Goal: Information Seeking & Learning: Stay updated

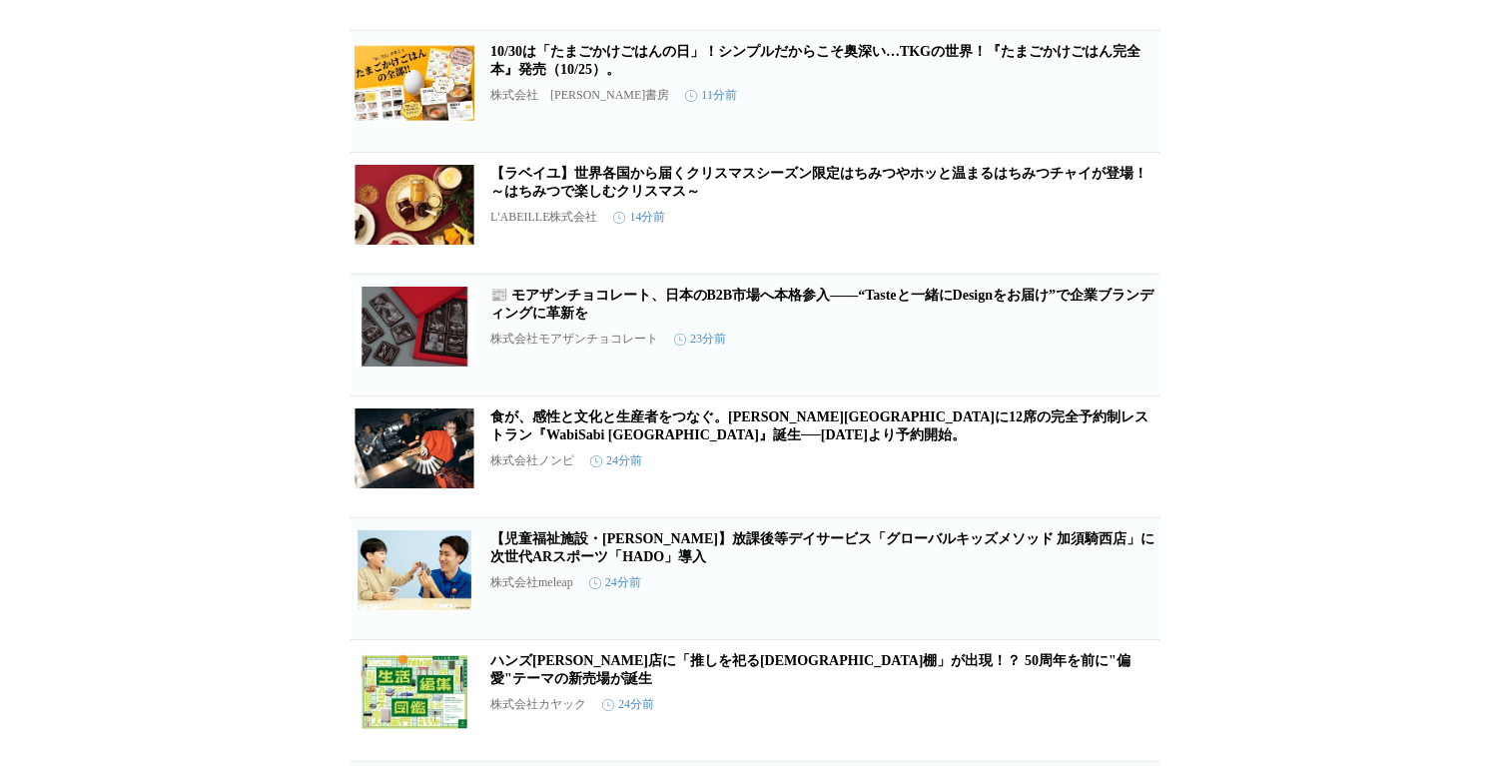
scroll to position [1129, 0]
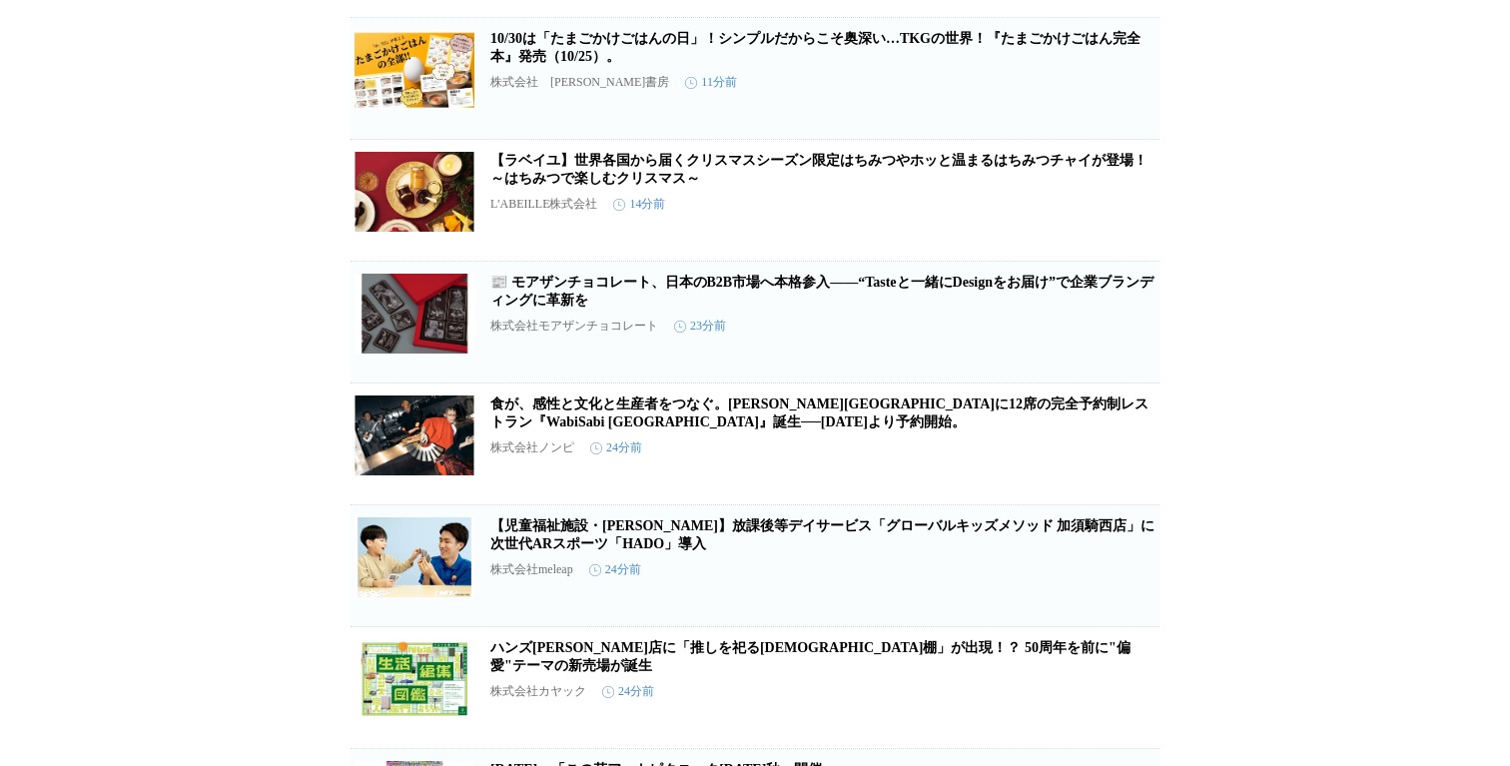
click at [722, 103] on div "10/30は「たまごかけごはんの日」！シンプルだからこそ奥深い…TKGの世界！『たまごかけごはん完全本』発売（10/25）。 株式会社　大和書房 11分前" at bounding box center [822, 72] width 665 height 85
click at [681, 66] on h2 "10/30は「たまごかけごはんの日」！シンプルだからこそ奥深い…TKGの世界！『たまごかけごはん完全本』発売（10/25）。" at bounding box center [822, 48] width 665 height 36
click at [604, 64] on link "10/30は「たまごかけごはんの日」！シンプルだからこそ奥深い…TKGの世界！『たまごかけごはん完全本』発売（10/25）。" at bounding box center [815, 47] width 650 height 33
click at [550, 186] on link "【ラベイユ】世界各国から届くクリスマスシーズン限定はちみつやホッと温まるはちみつチャイが登場！～はちみつで楽しむクリスマス～" at bounding box center [818, 169] width 657 height 33
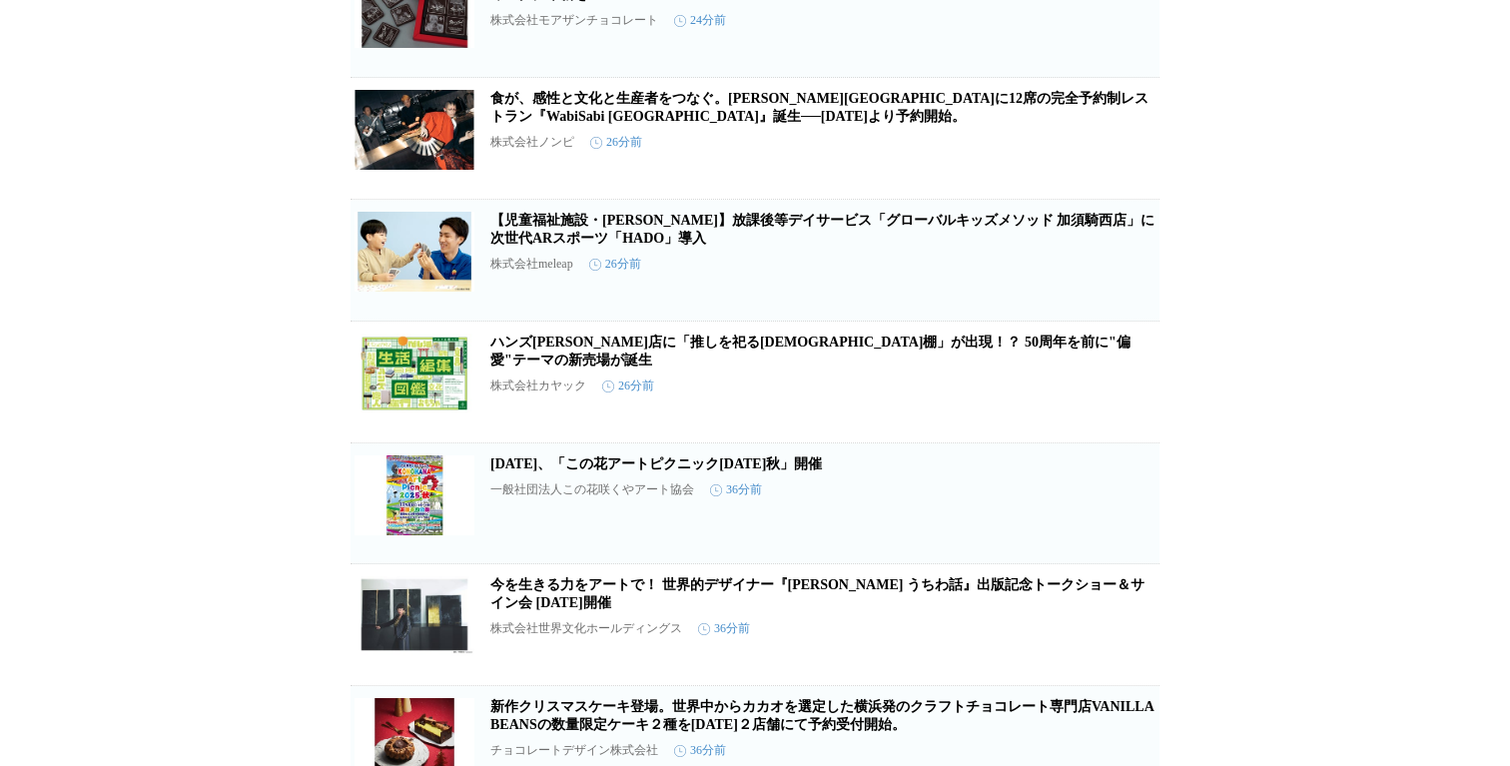
scroll to position [1603, 0]
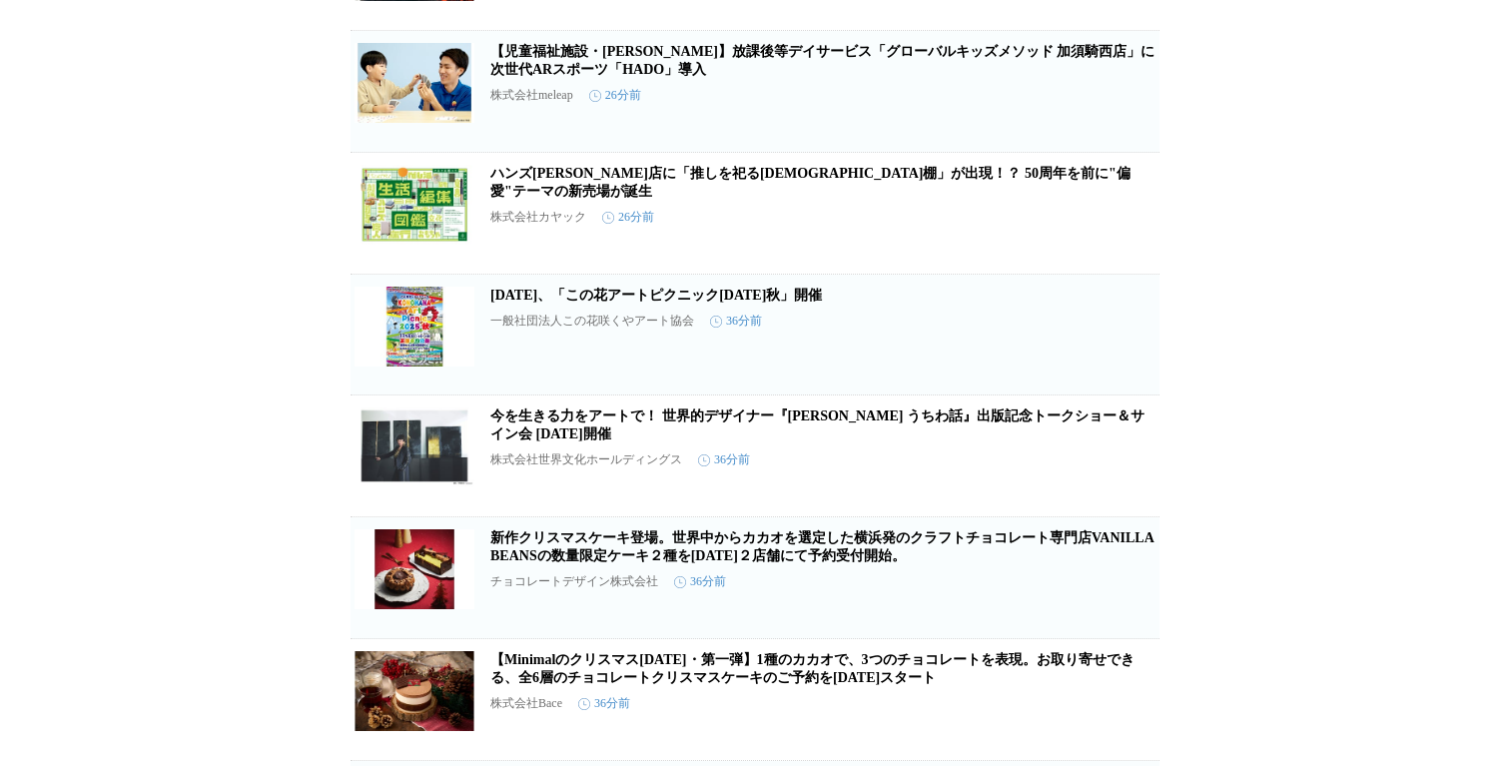
click at [680, 199] on link "ハンズ[PERSON_NAME]店に「推しを祀る神棚」が出現！？ 50周年を前に"偏愛"テーマの新売場が誕生" at bounding box center [810, 182] width 640 height 33
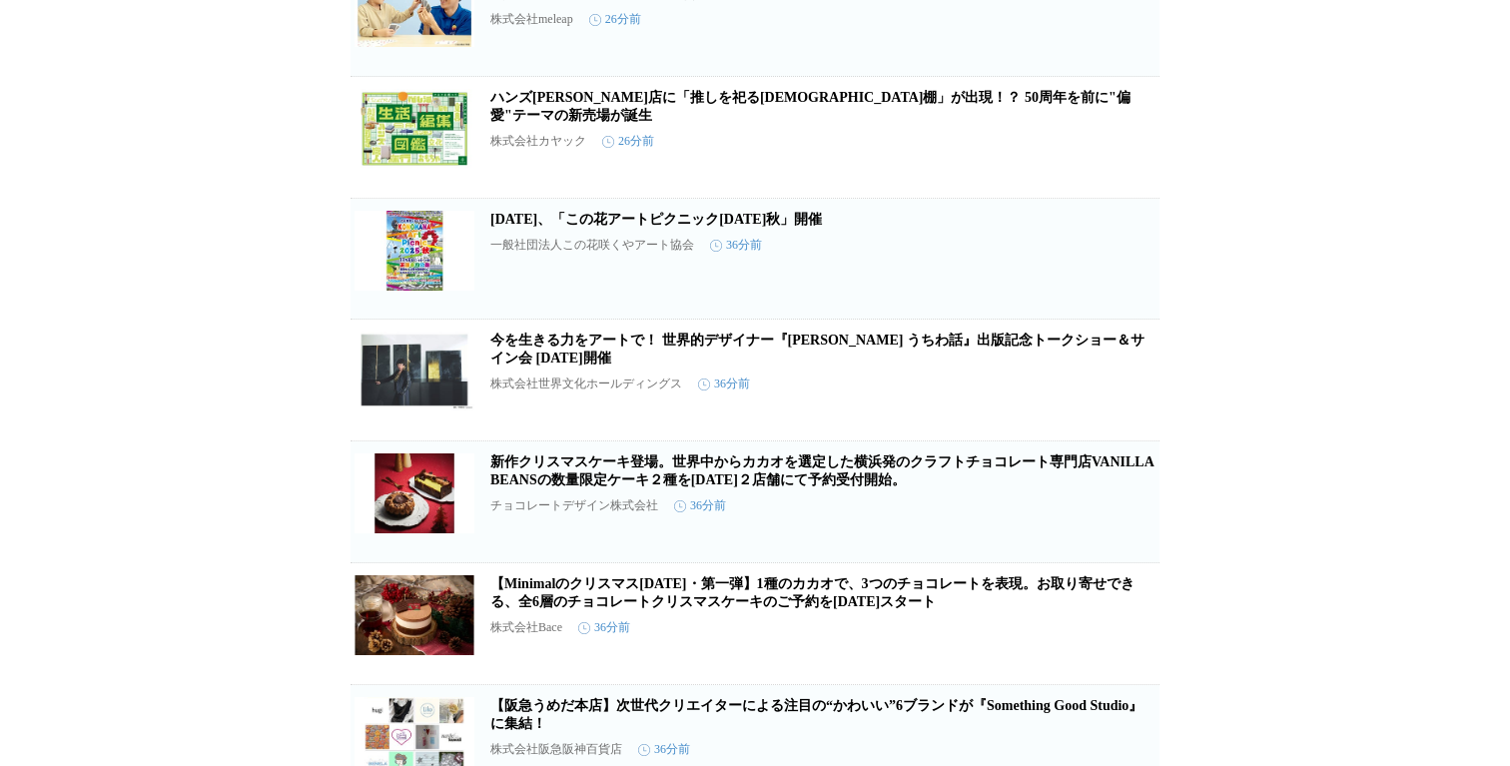
click at [652, 489] on h2 "新作クリスマスケーキ登場。世界中からカカオを選定した横浜発のクラフトチョコレート専門店VANILLABEANSの数量限定ケーキ２種を[DATE]２店舗にて予約…" at bounding box center [822, 472] width 665 height 36
click at [623, 489] on h2 "新作クリスマスケーキ登場。世界中からカカオを選定した横浜発のクラフトチョコレート専門店VANILLABEANSの数量限定ケーキ２種を[DATE]２店舗にて予約…" at bounding box center [822, 472] width 665 height 36
click at [607, 487] on link "新作クリスマスケーキ登場。世界中からカカオを選定した横浜発のクラフトチョコレート専門店VANILLABEANSの数量限定ケーキ２種を[DATE]２店舗にて予約…" at bounding box center [822, 470] width 664 height 33
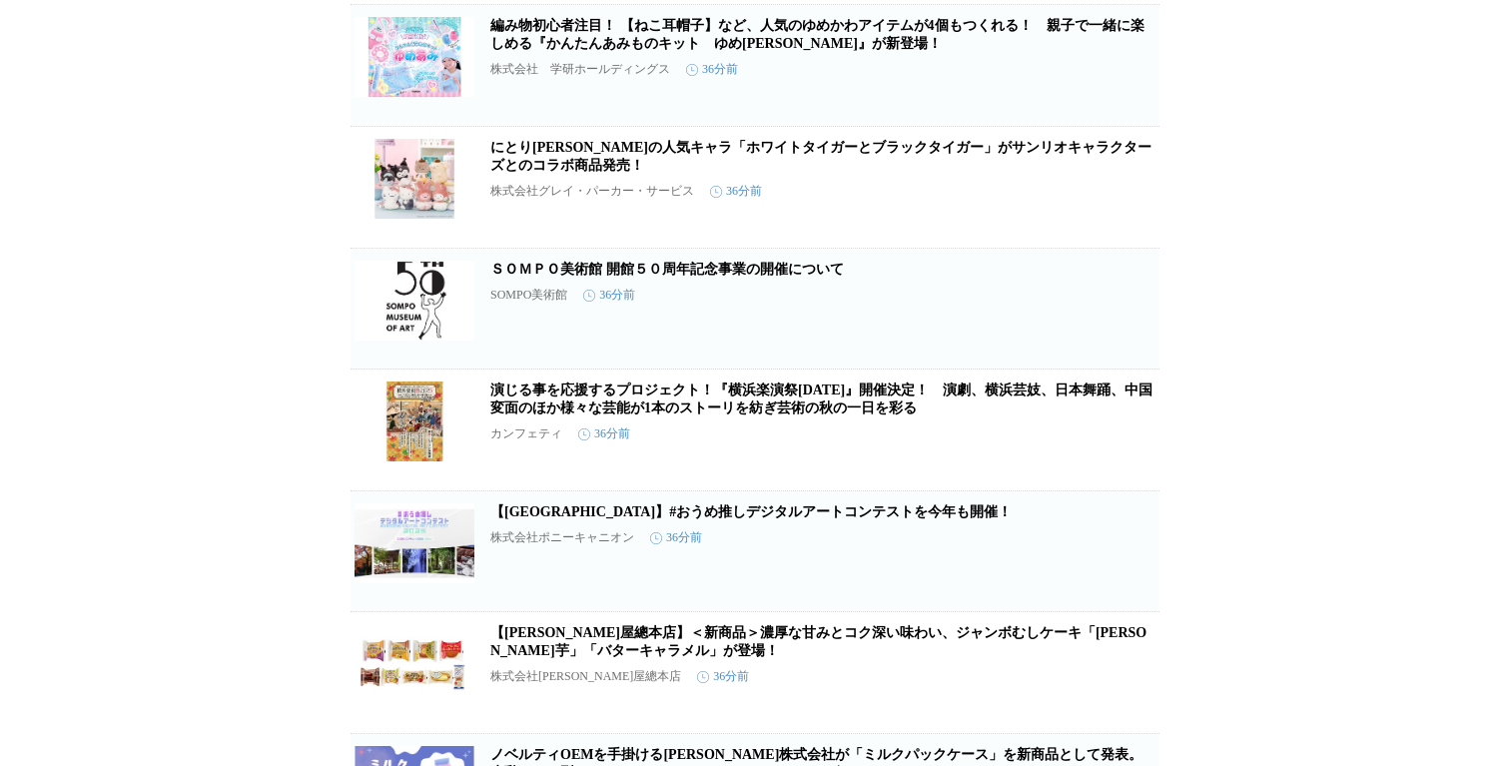
scroll to position [3111, 0]
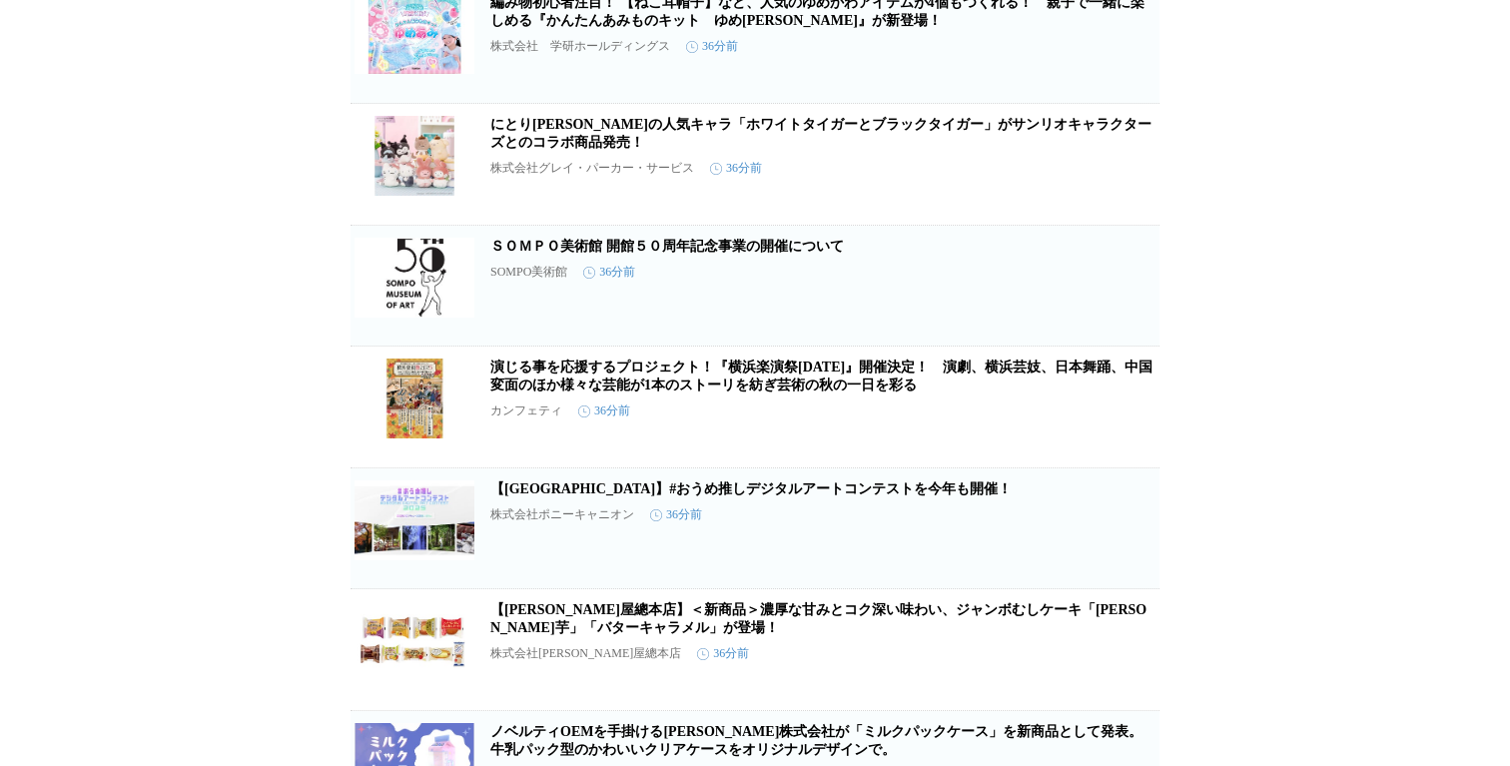
click at [1027, 150] on link "にとり[PERSON_NAME]の人気キャラ「ホワイトタイガーとブラックタイガー」がサンリオキャラクターズとのコラボ商品発売！" at bounding box center [820, 133] width 661 height 33
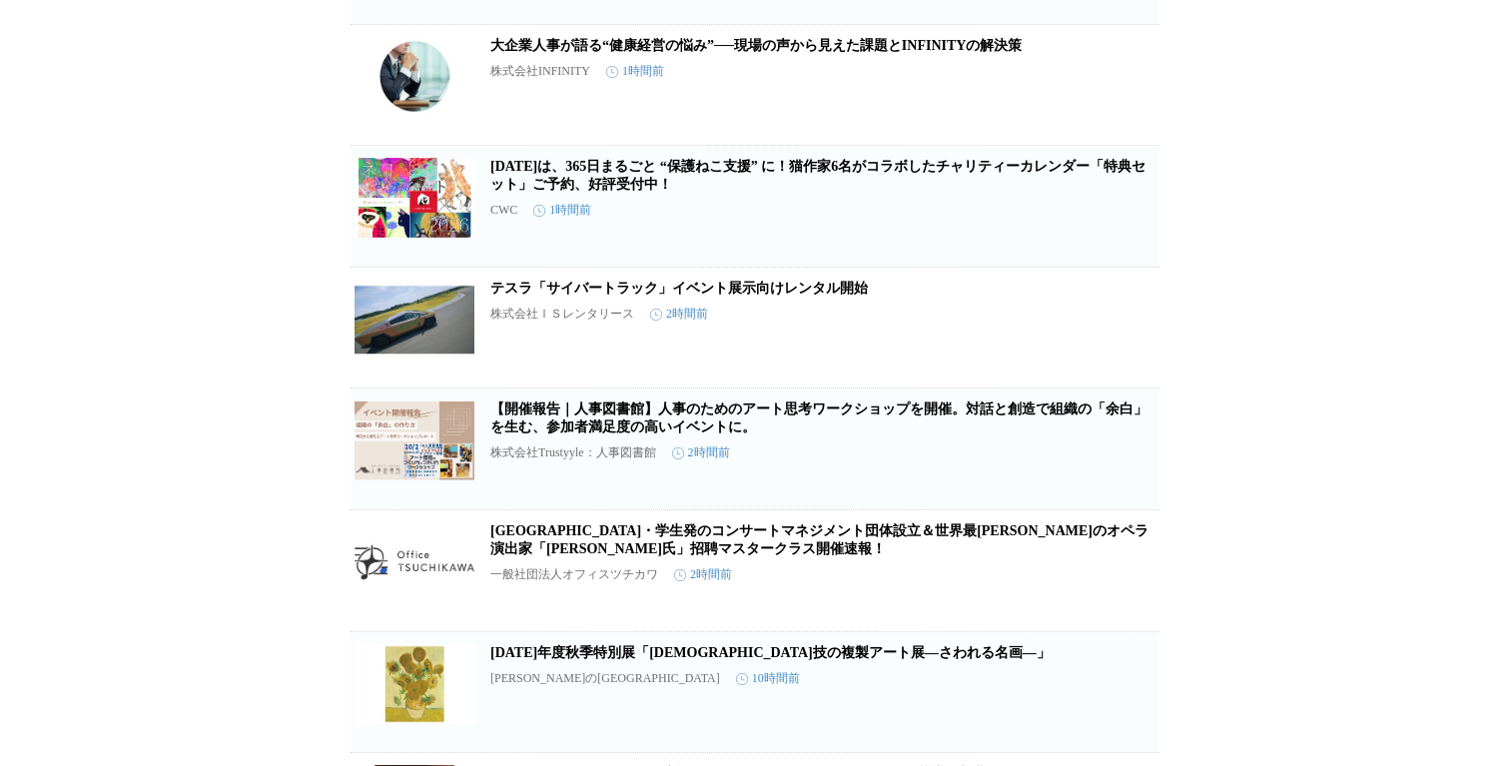
scroll to position [6360, 0]
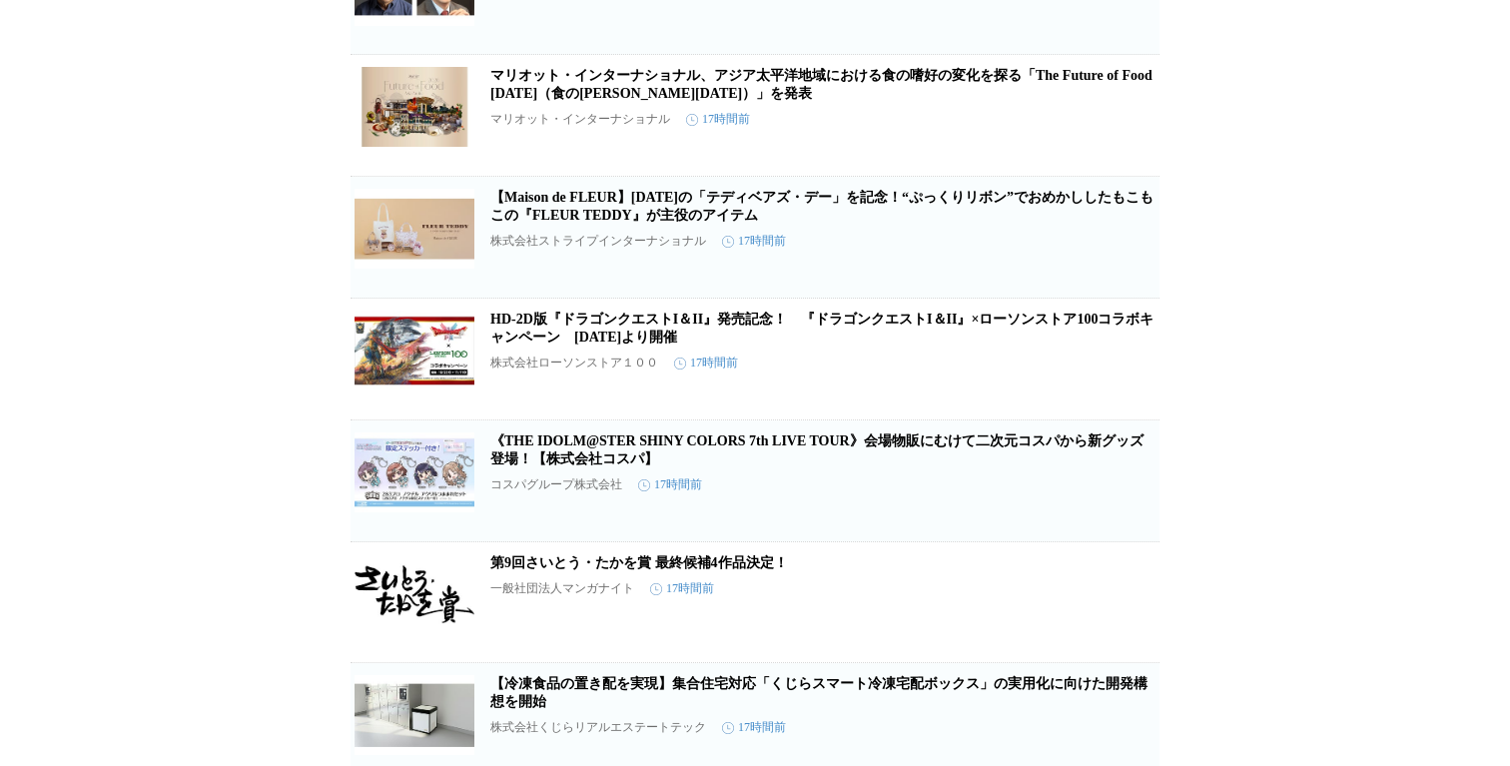
scroll to position [10417, 0]
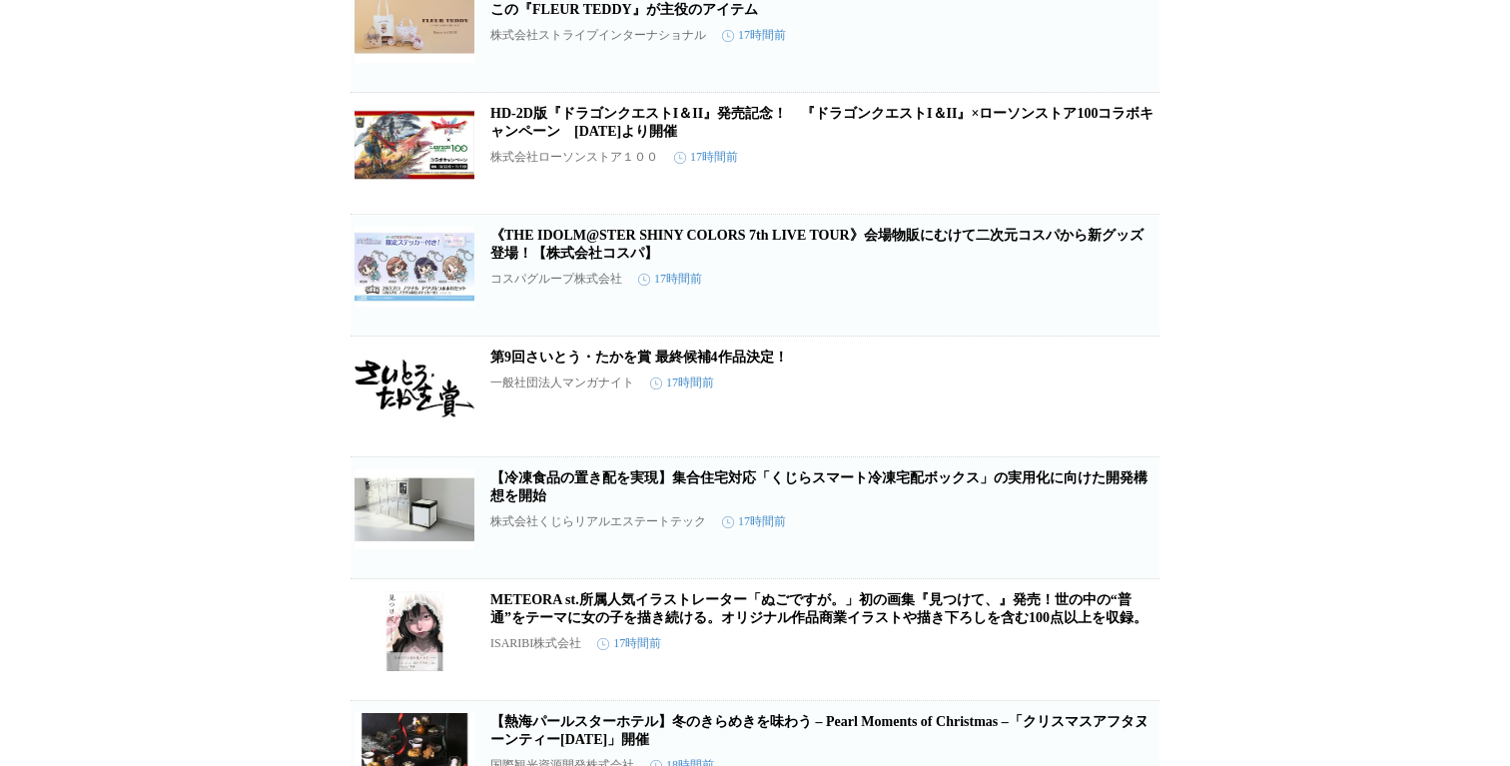
click at [467, 63] on img at bounding box center [415, 23] width 120 height 80
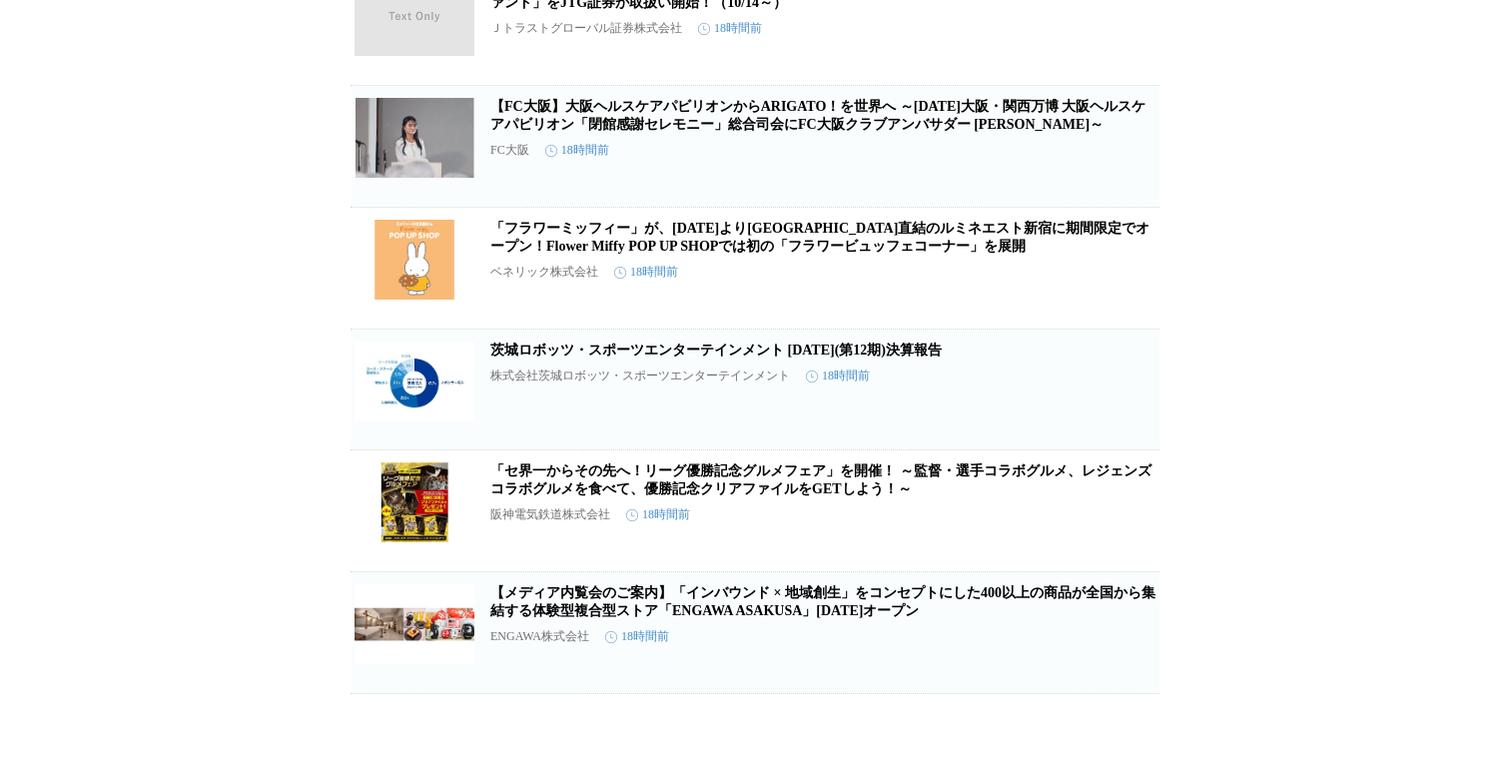
scroll to position [11805, 0]
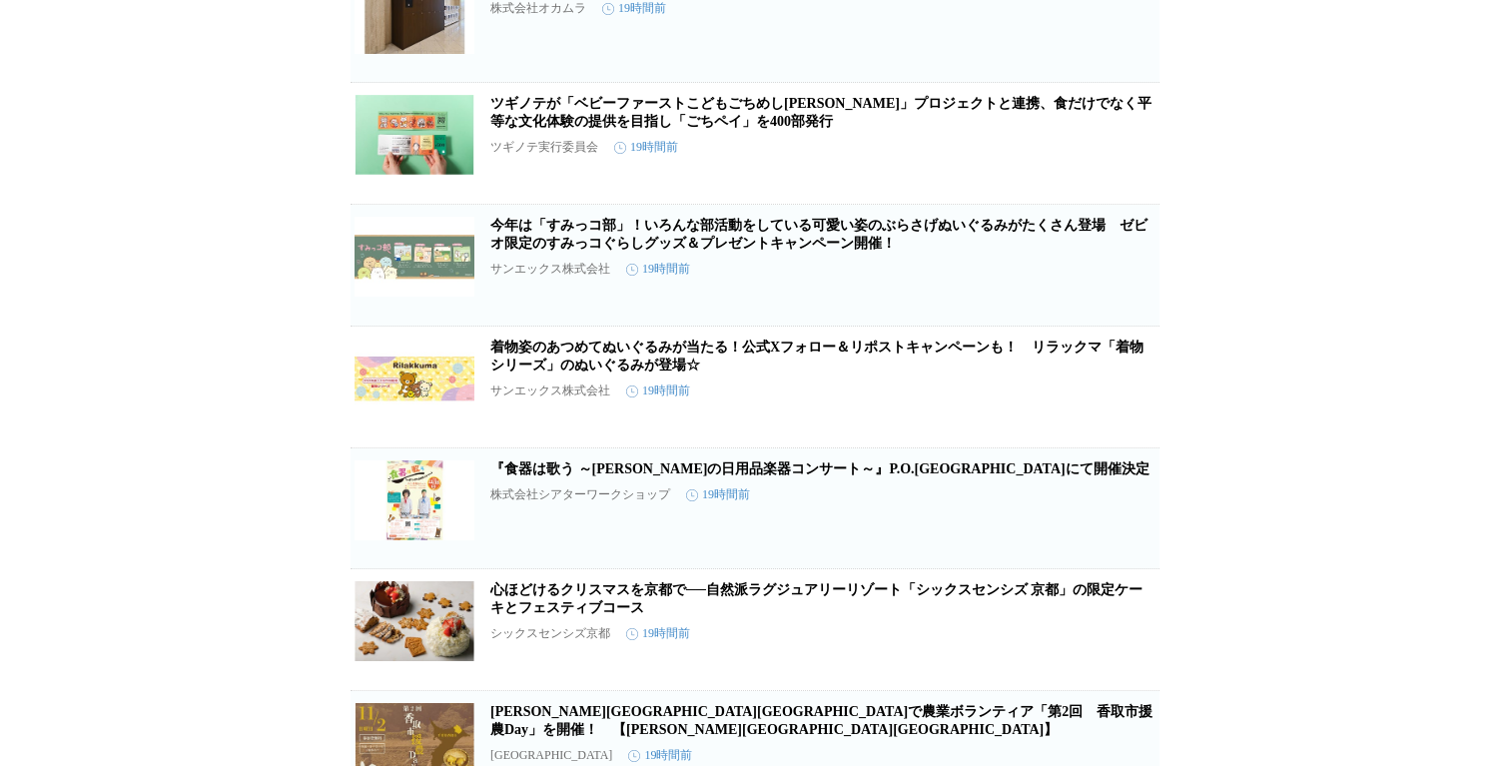
scroll to position [13031, 0]
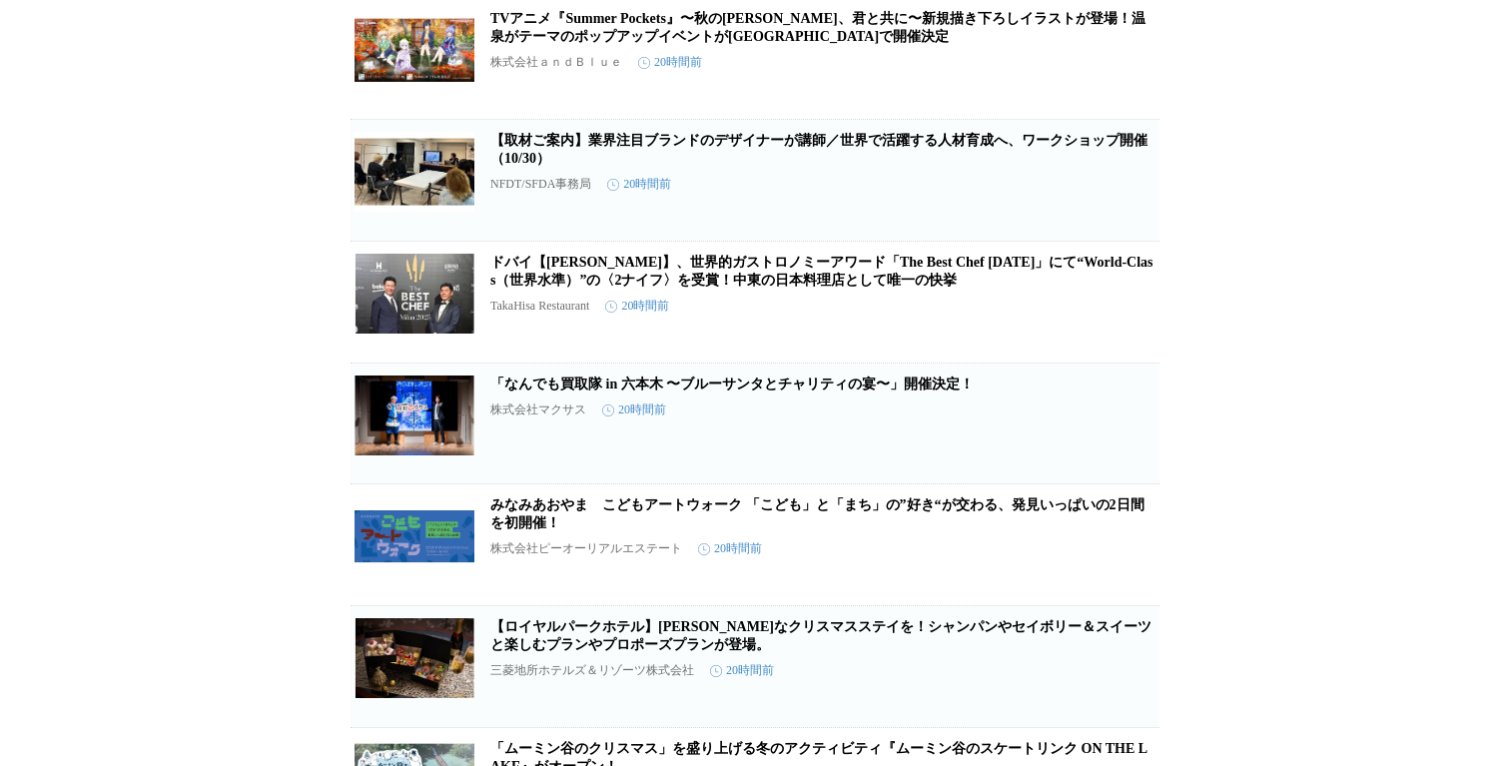
scroll to position [15476, 0]
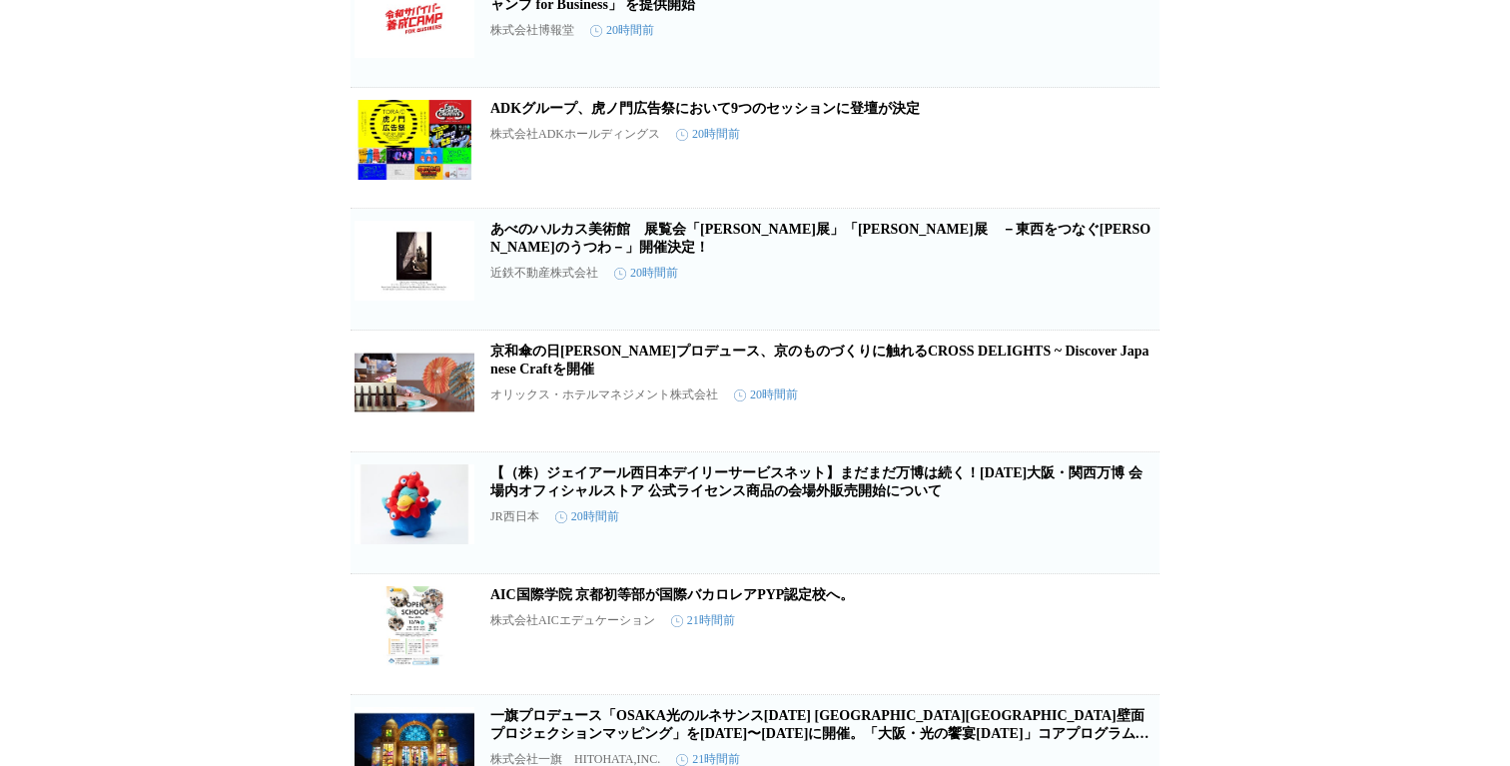
scroll to position [16762, 0]
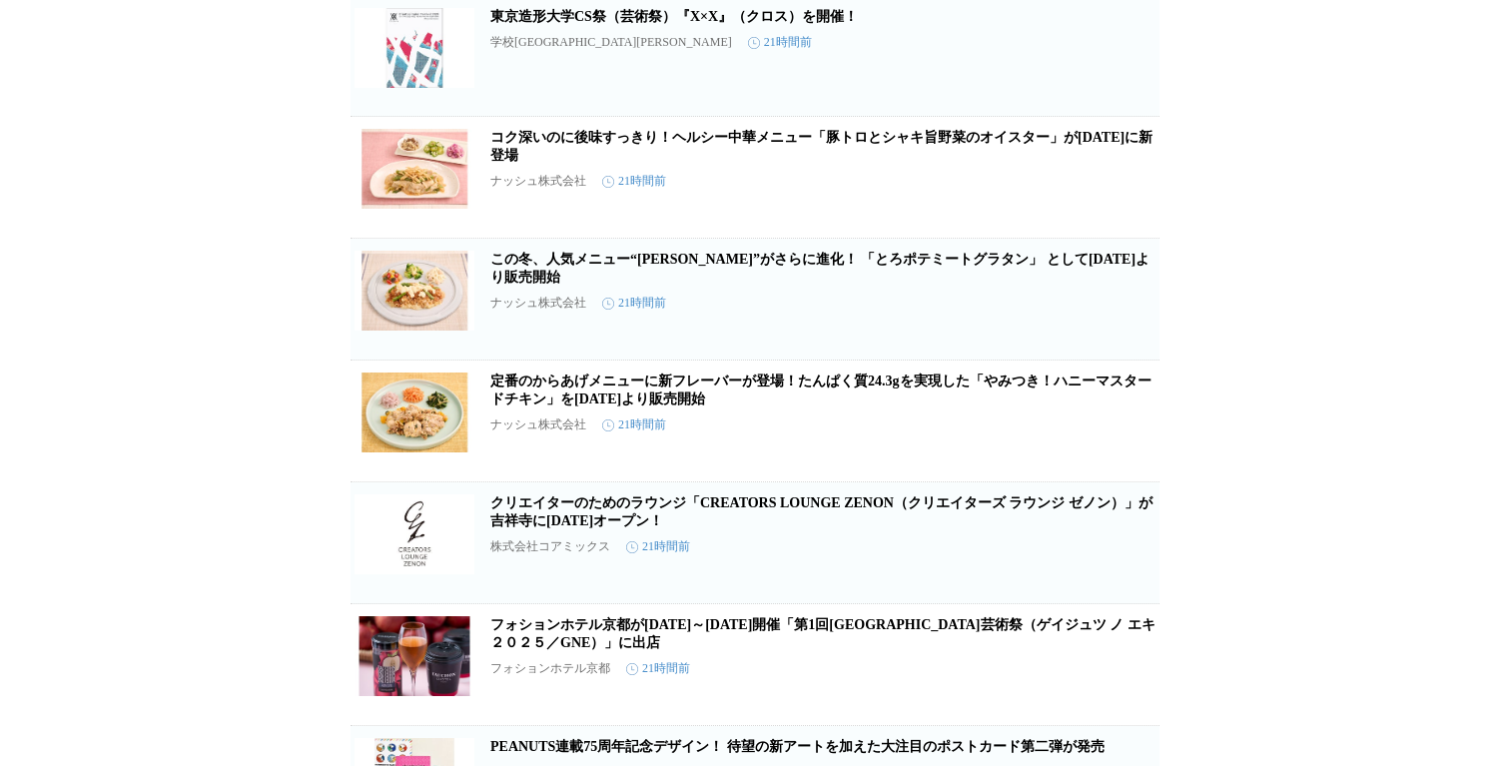
scroll to position [17949, 0]
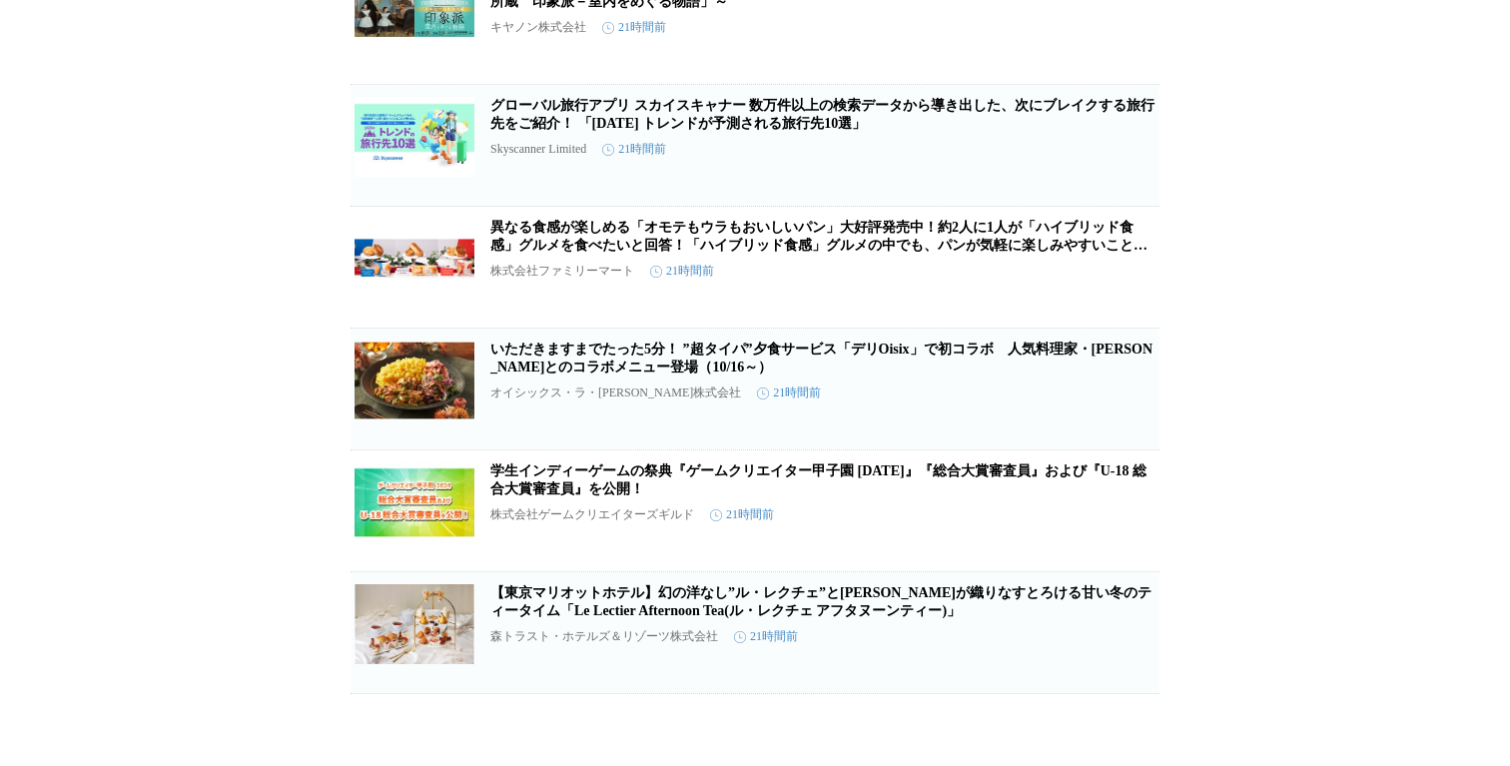
scroll to position [19170, 0]
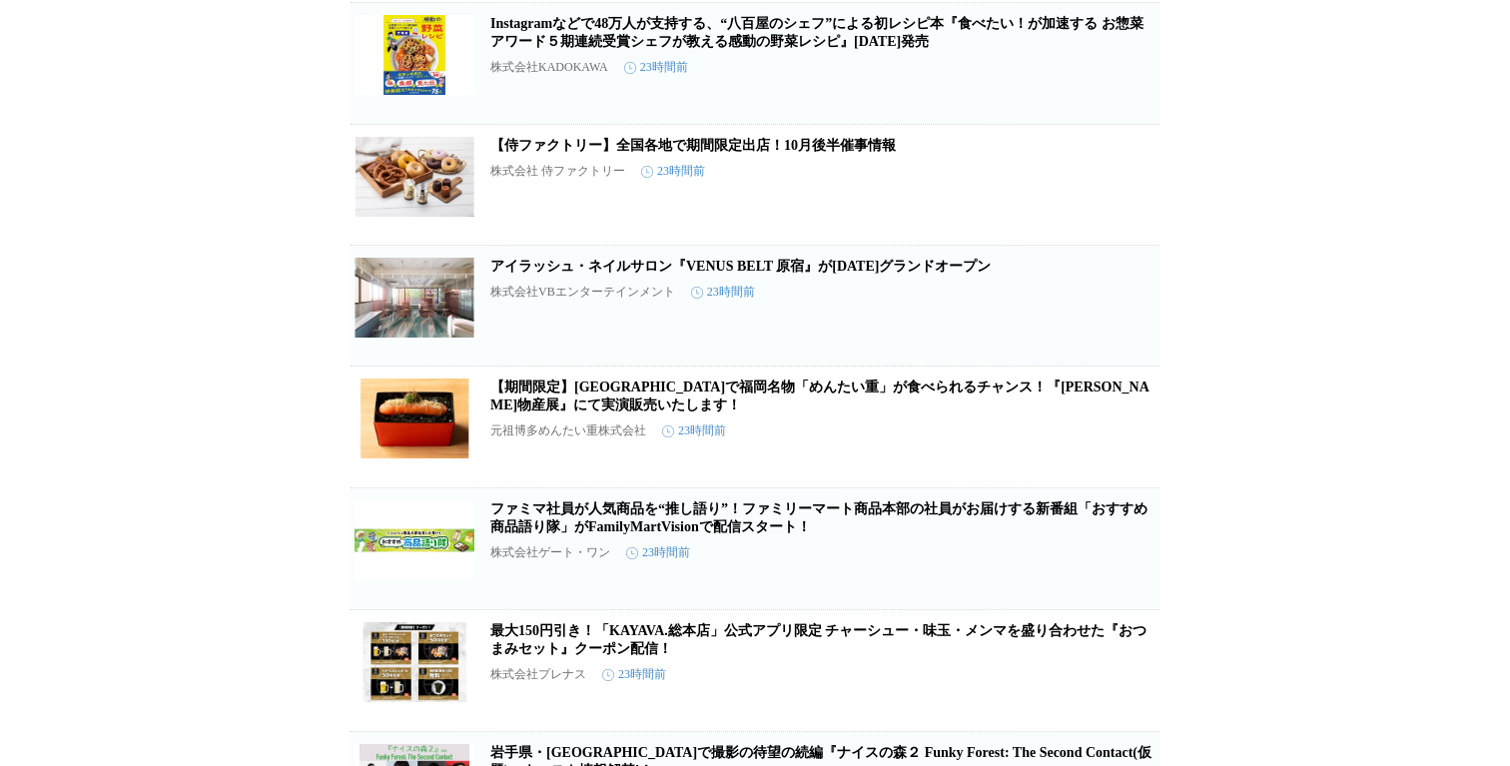
scroll to position [24983, 0]
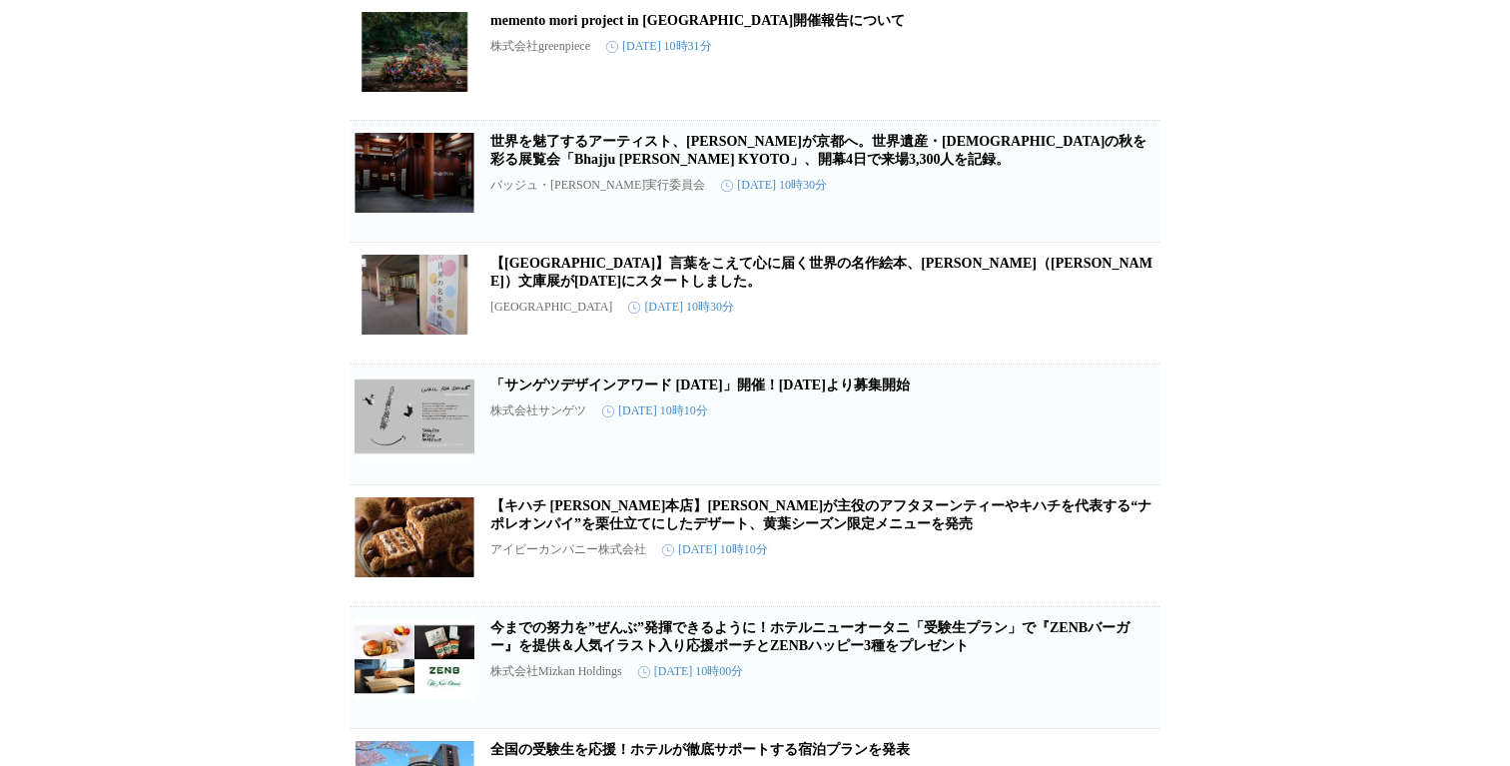
scroll to position [27580, 0]
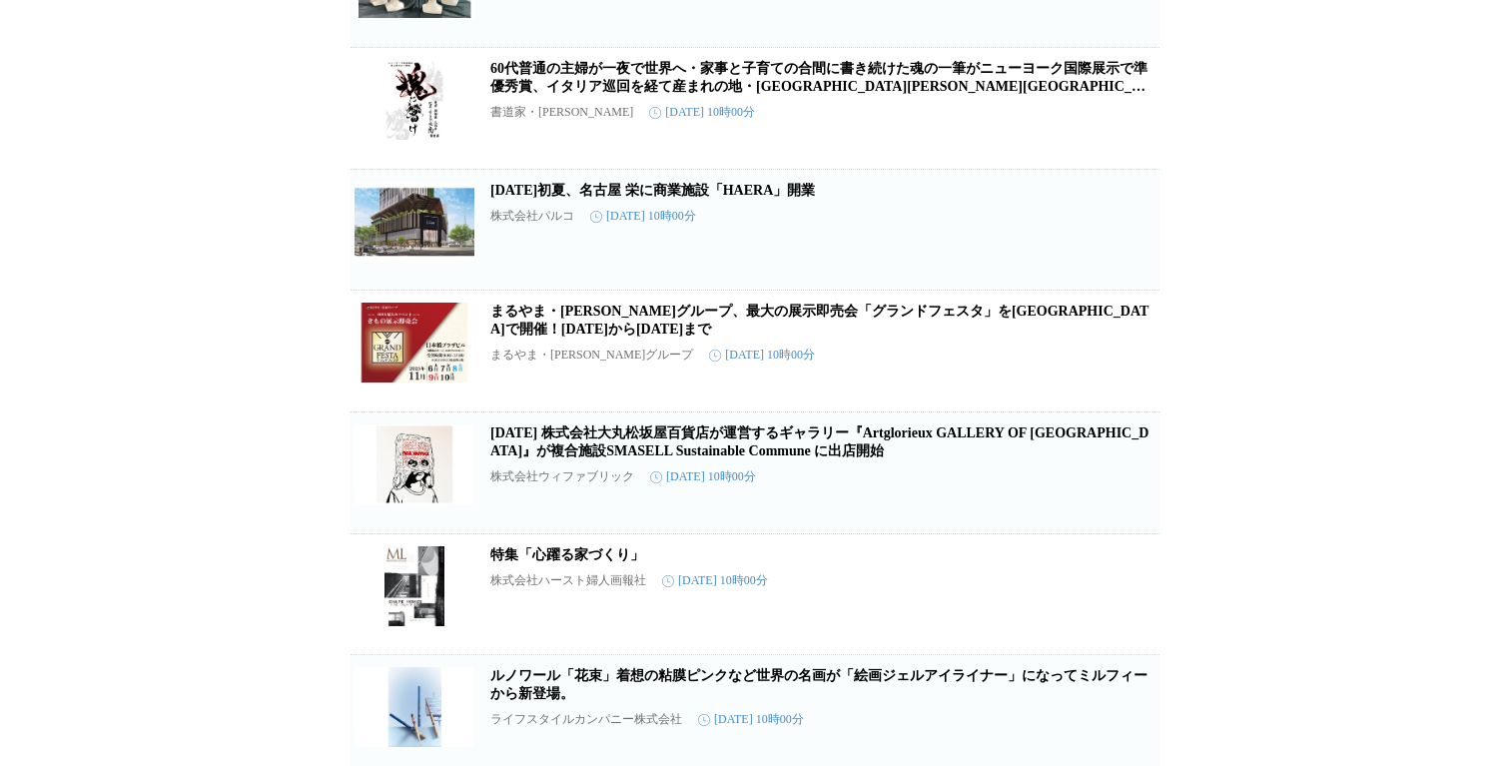
scroll to position [28707, 0]
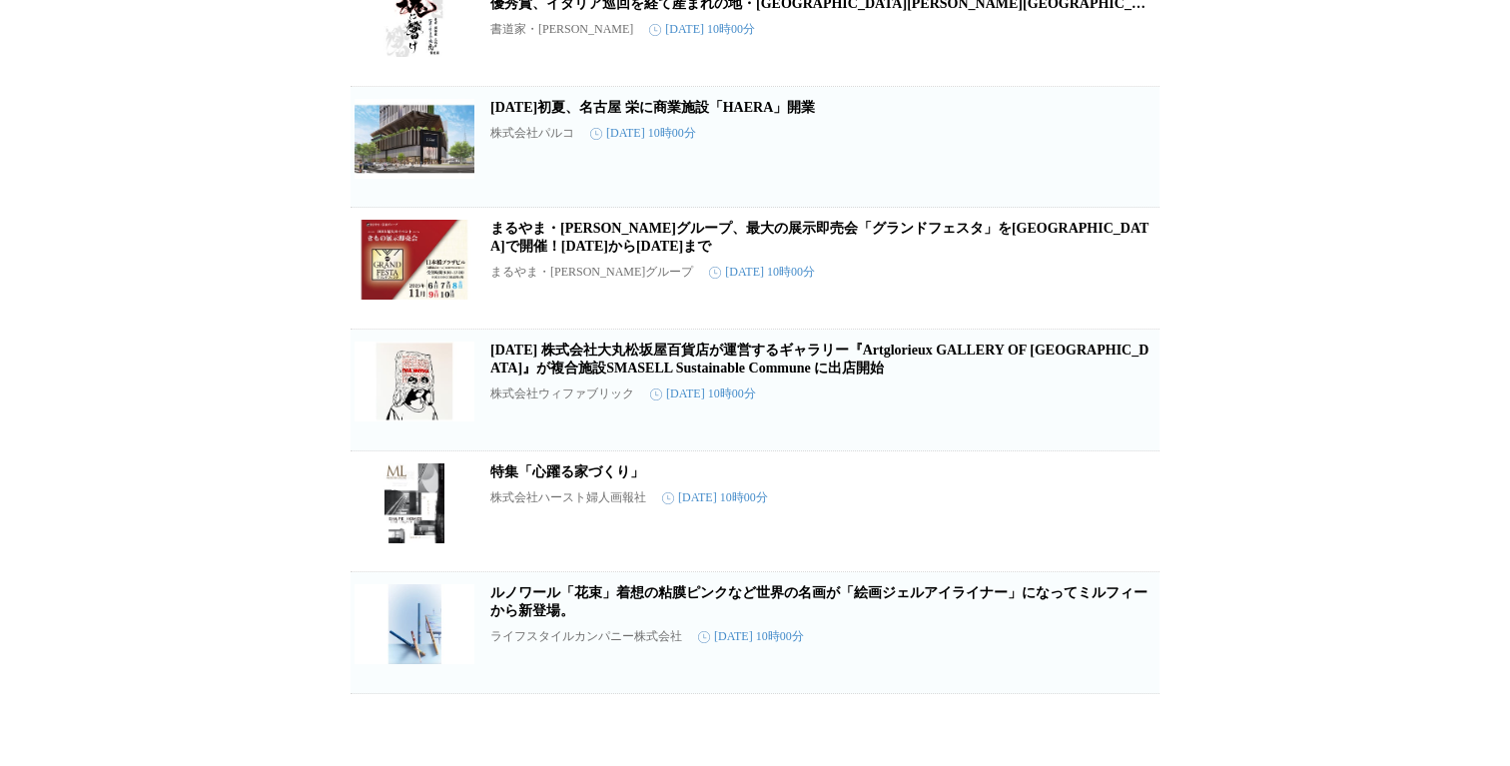
scroll to position [29980, 0]
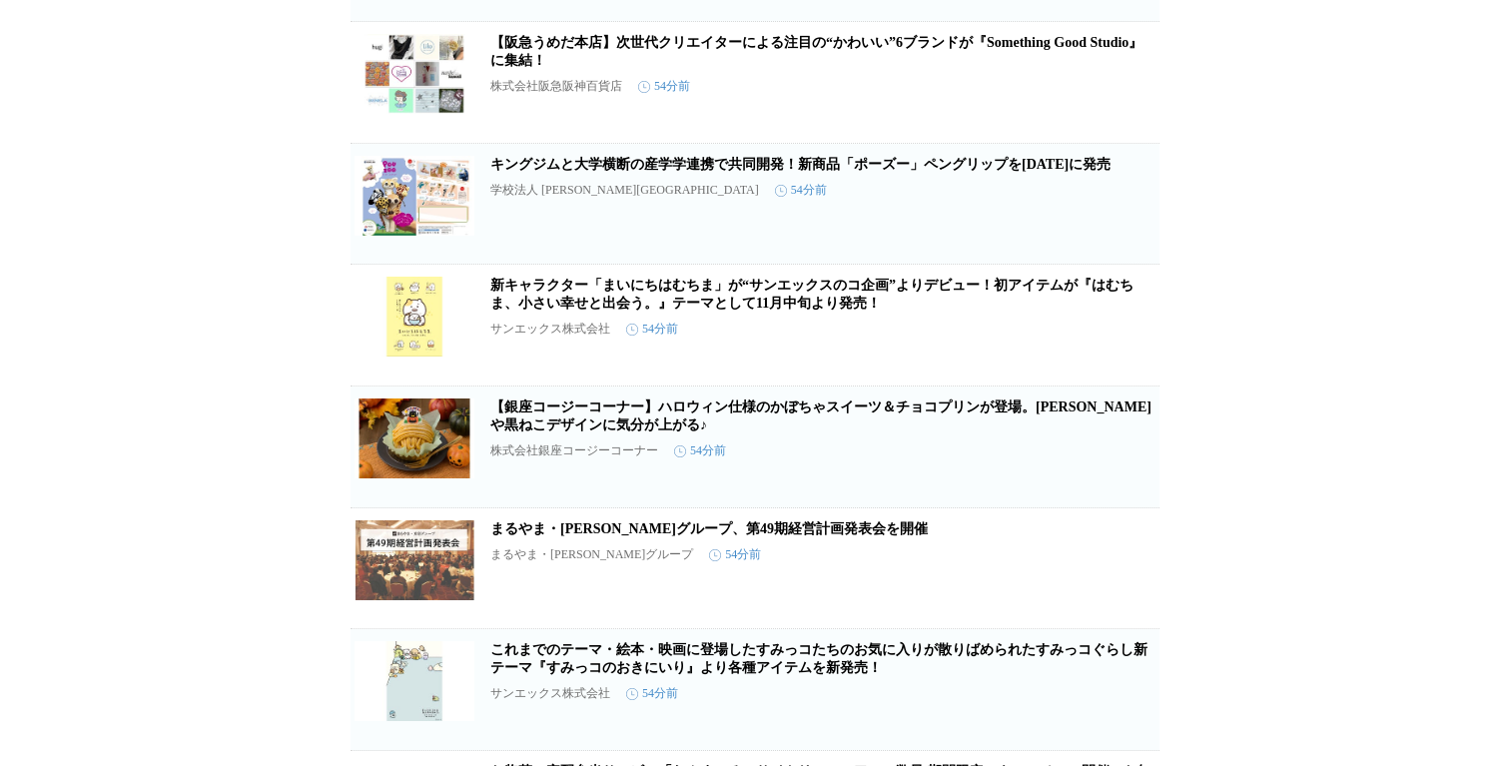
scroll to position [2697, 0]
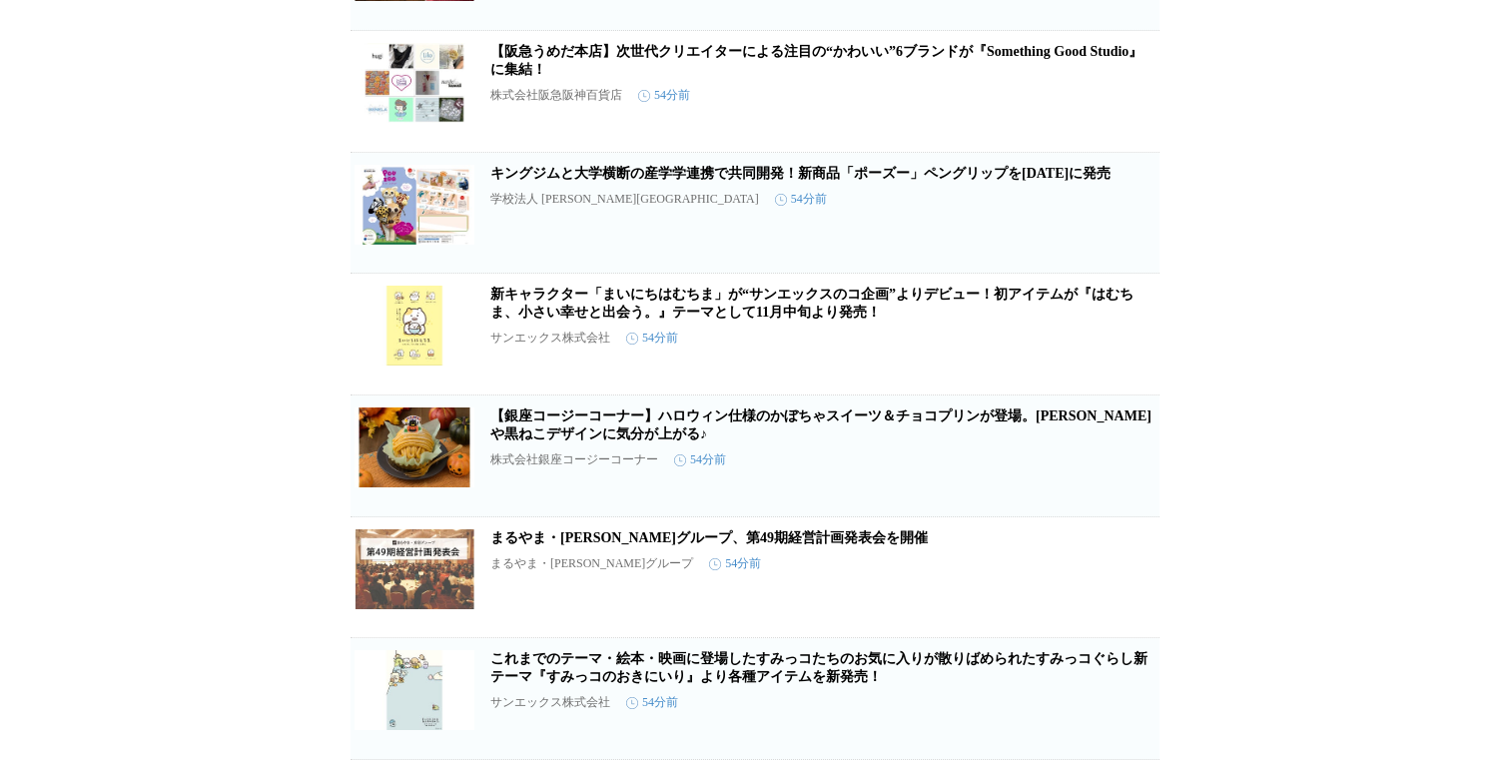
click at [732, 181] on link "キングジムと大学横断の産学学連携で共同開発！新商品「ポーズー」ペングリップを[DATE]に発売" at bounding box center [800, 173] width 620 height 15
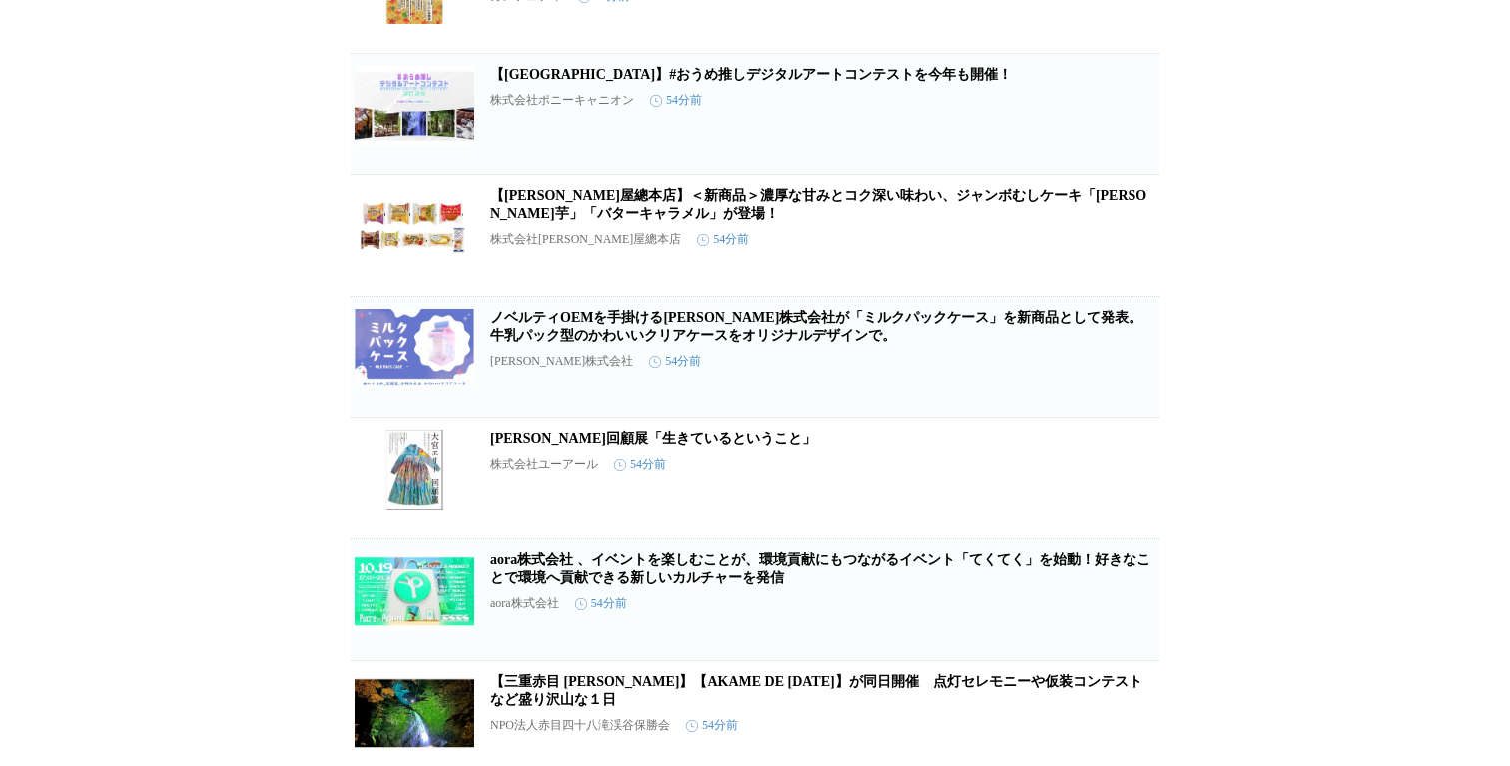
scroll to position [4325, 0]
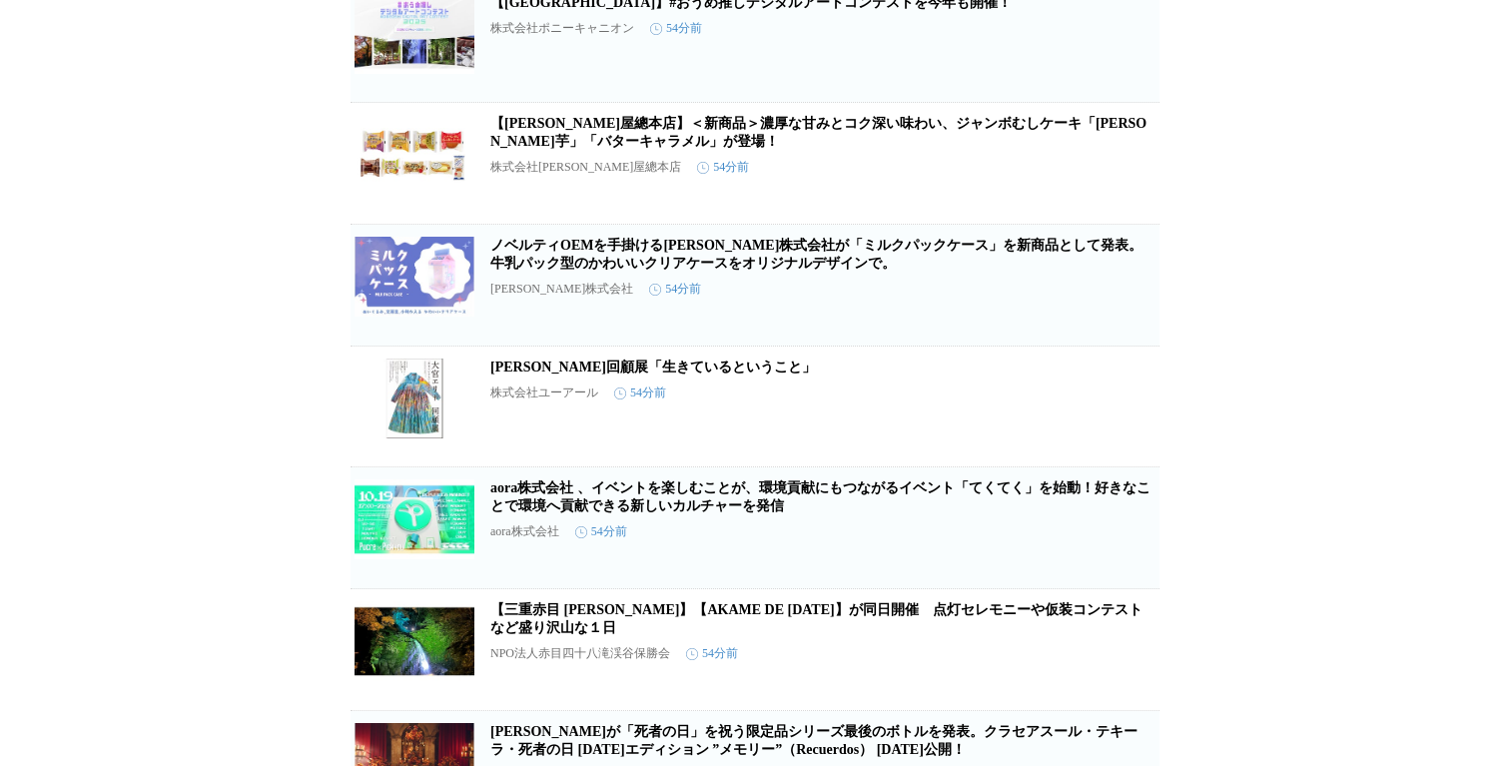
click at [649, 375] on link "[PERSON_NAME]回顧展「生きているということ」" at bounding box center [653, 367] width 326 height 15
click at [693, 377] on h2 "[PERSON_NAME]回顧展「生きているということ」" at bounding box center [822, 368] width 665 height 18
click at [694, 375] on link "[PERSON_NAME]回顧展「生きているということ」" at bounding box center [653, 367] width 326 height 15
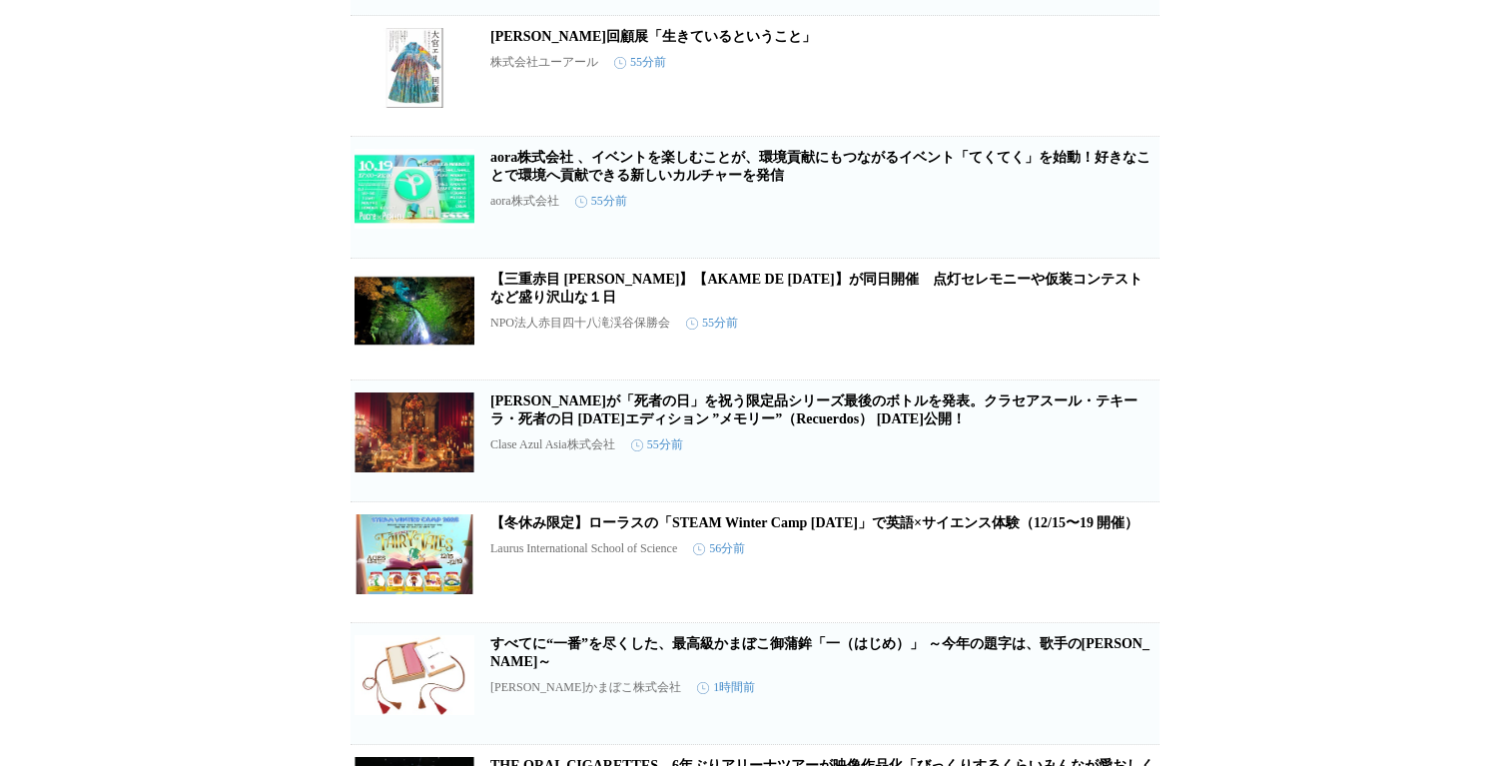
scroll to position [4687, 0]
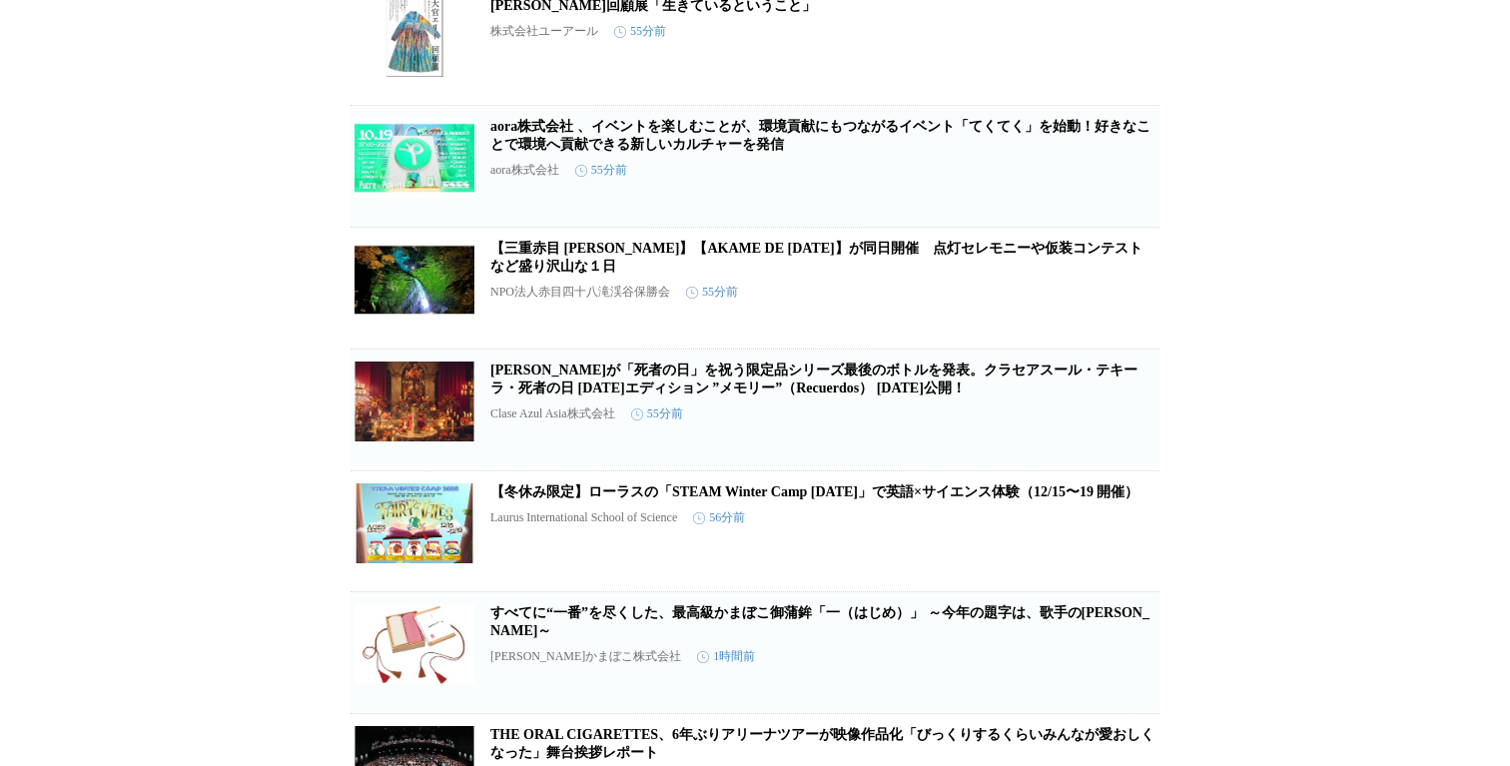
click at [650, 154] on h2 "aora株式会社 、イベントを楽しむことが、環境貢献にもつながるイベント「てくてく」を始動！好きなことで環境へ貢献できる新しいカルチャーを発信" at bounding box center [822, 136] width 665 height 36
click at [622, 152] on link "aora株式会社 、イベントを楽しむことが、環境貢献にもつながるイベント「てくてく」を始動！好きなことで環境へ貢献できる新しいカルチャーを発信" at bounding box center [820, 135] width 660 height 33
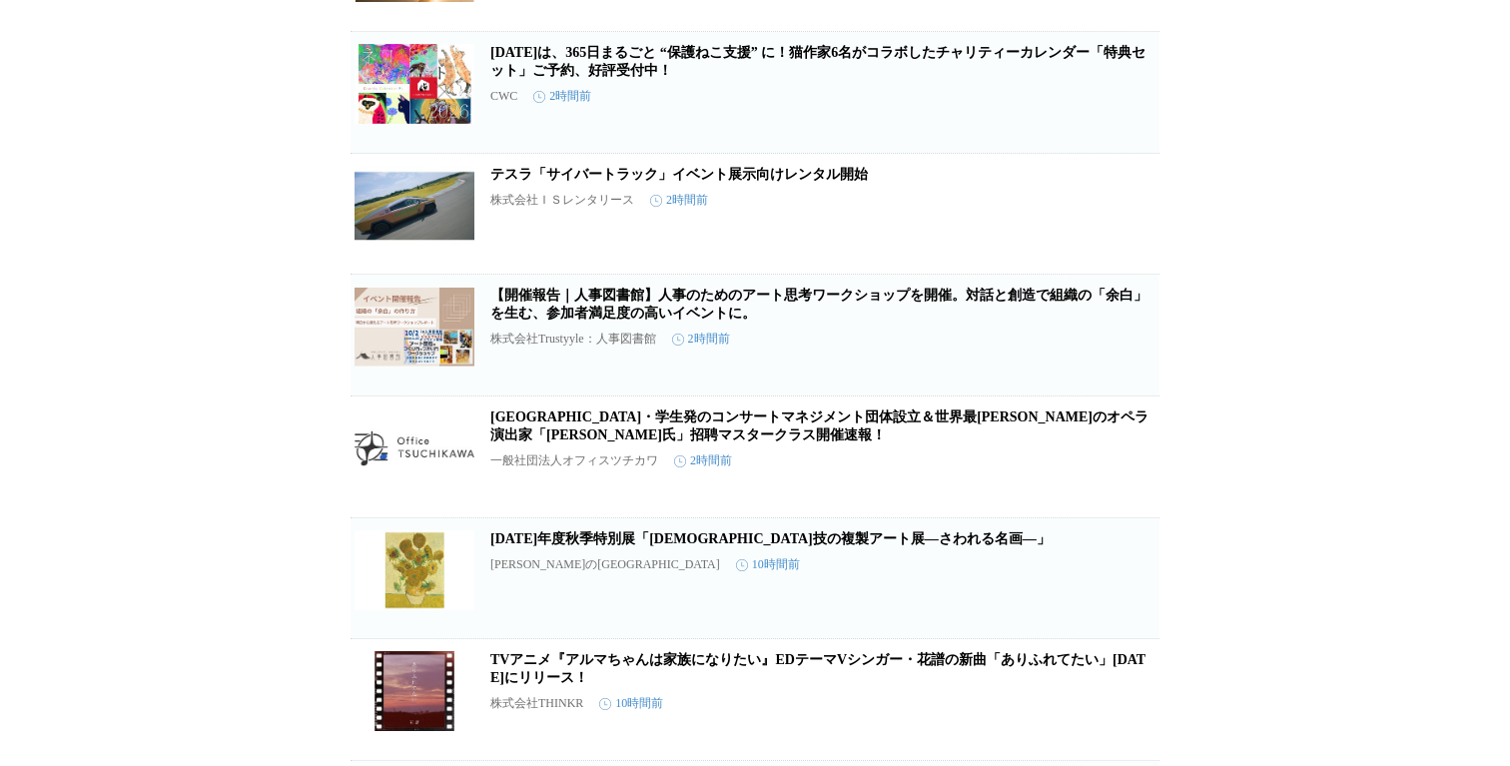
scroll to position [6504, 0]
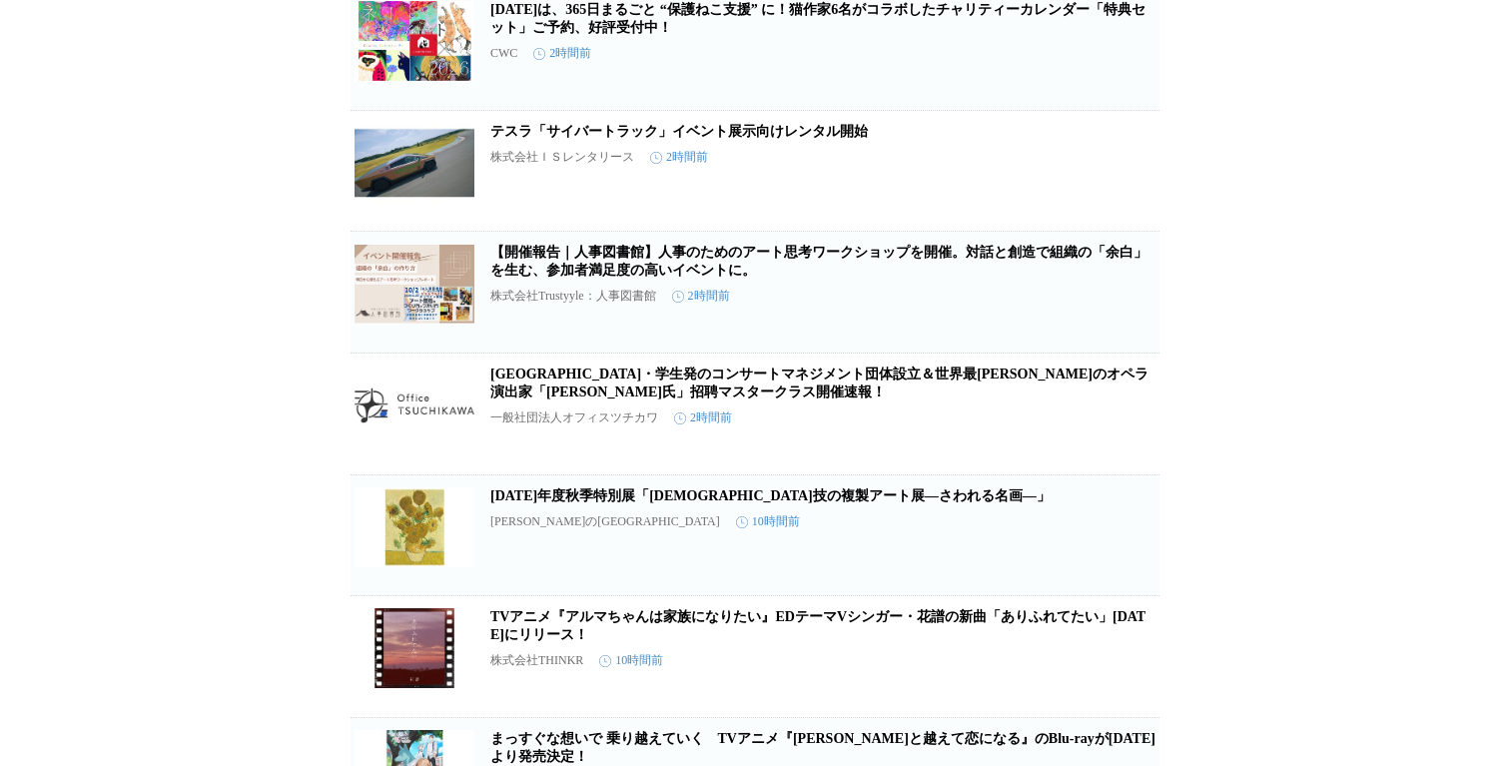
click at [594, 35] on link "[DATE]は、365日まるごと “保護ねこ支援” に！猫作家6名がコラボしたチャリティーカレンダー「特典セット」ご予約、好評受付中！" at bounding box center [817, 18] width 655 height 33
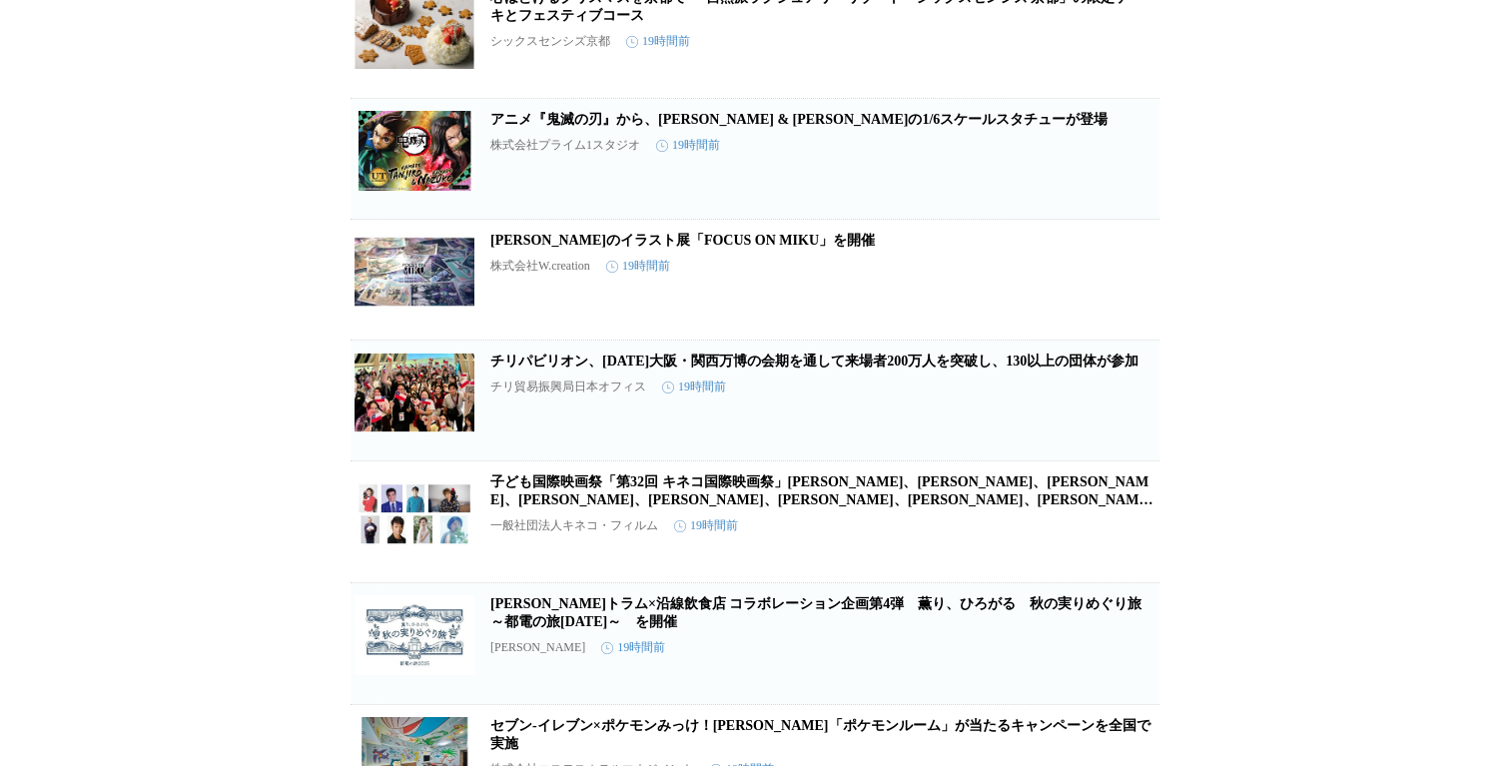
scroll to position [13453, 0]
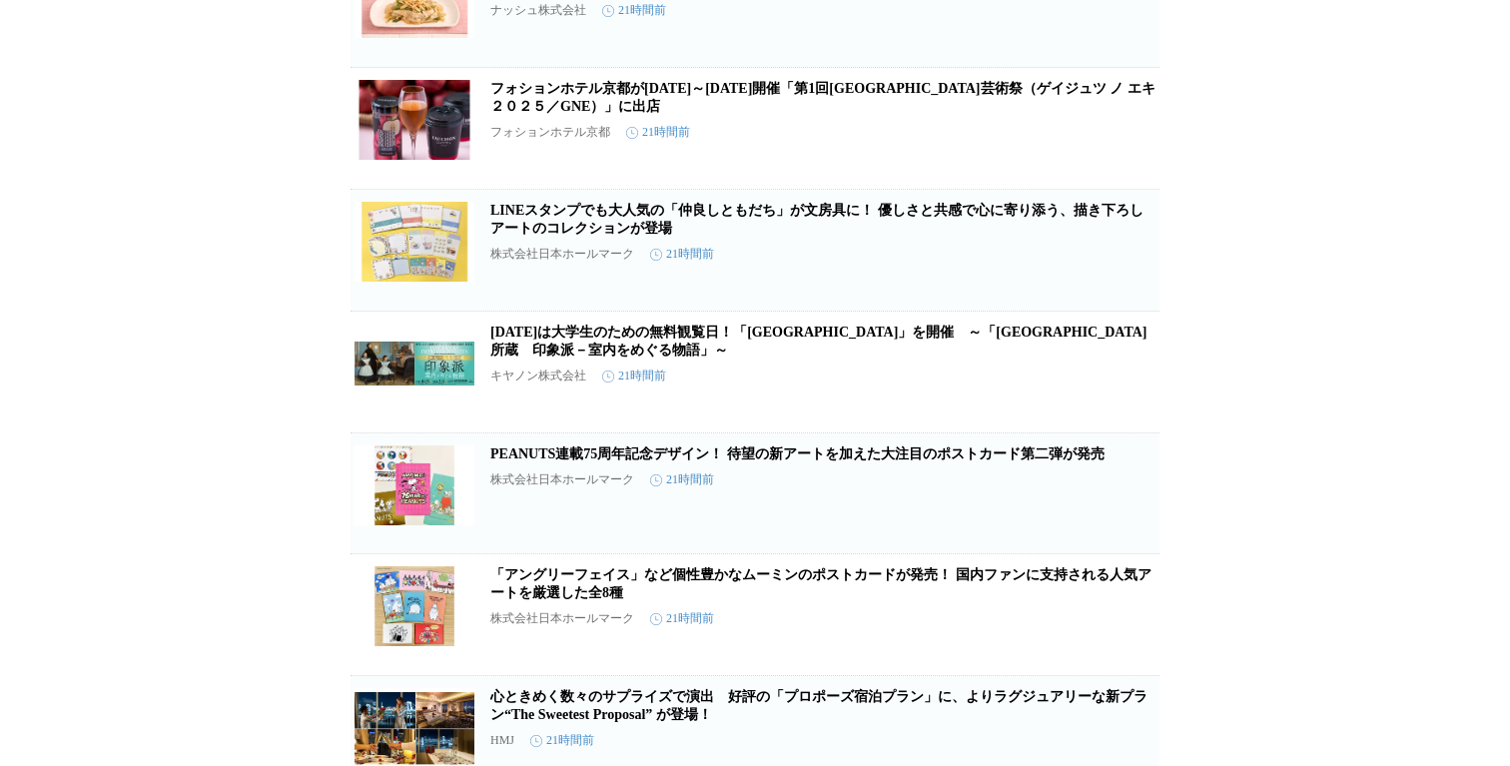
scroll to position [18470, 0]
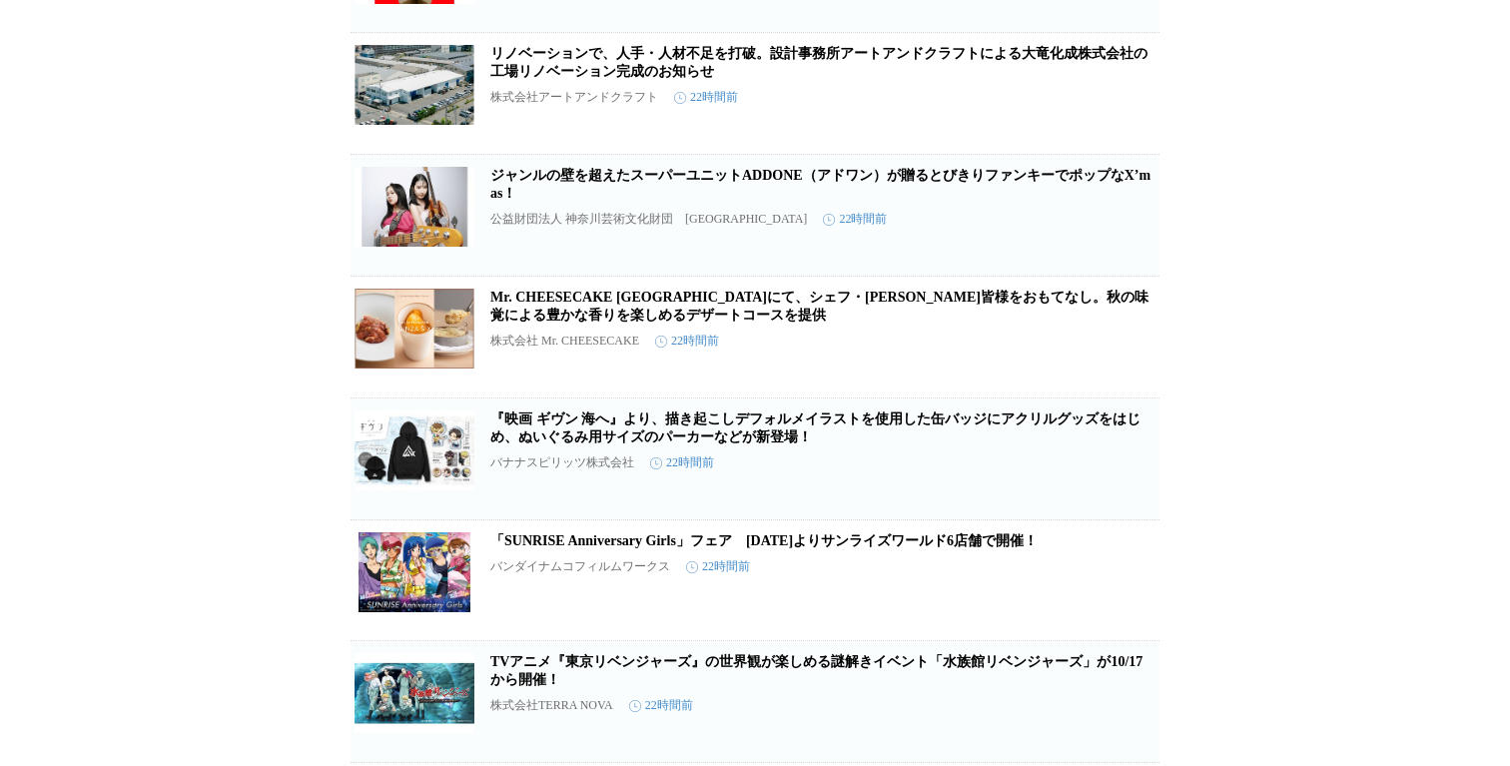
scroll to position [22079, 0]
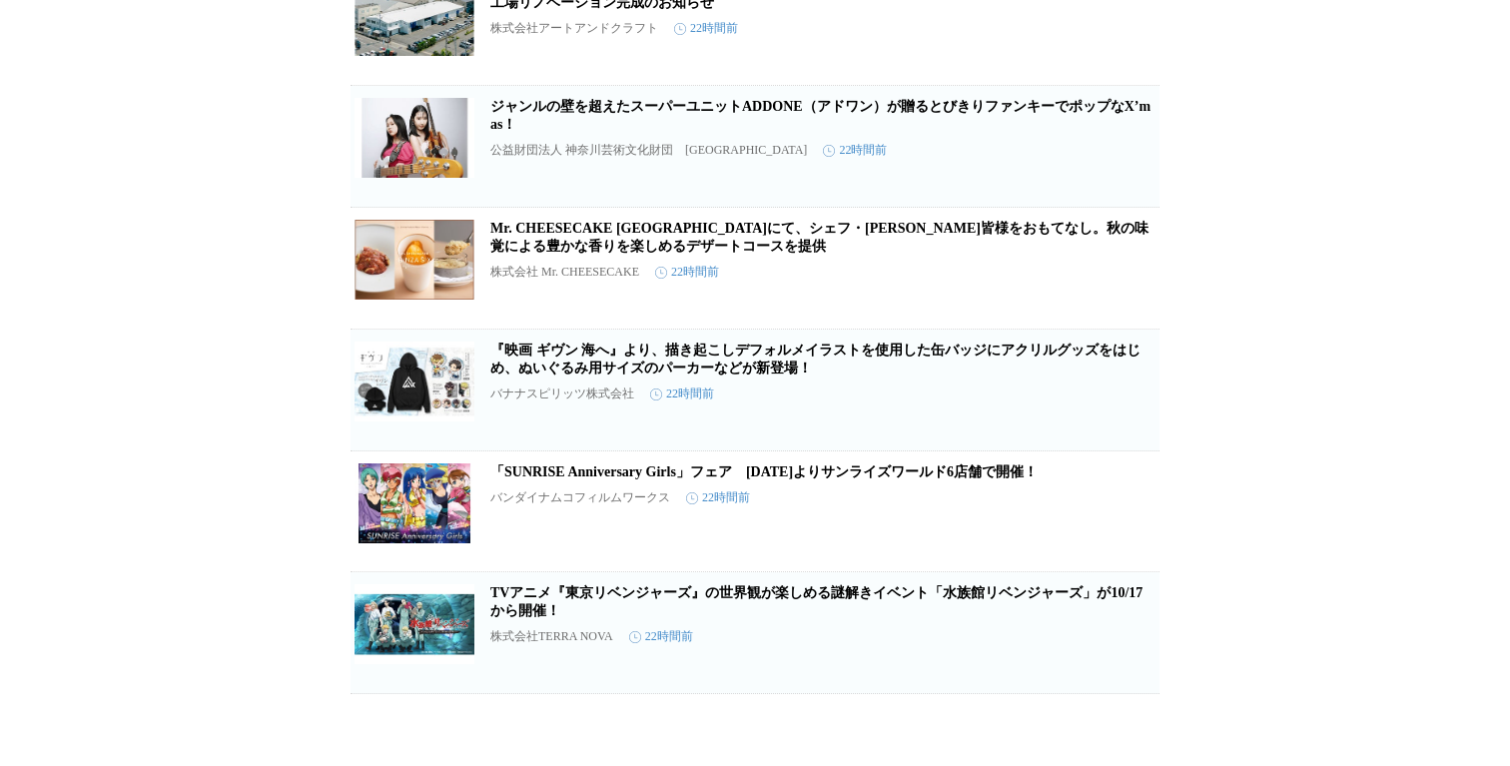
click at [956, 254] on link "Mr. CHEESECAKE [GEOGRAPHIC_DATA]にて、シェフ・[PERSON_NAME]皆様をおもてなし。秋の味覚による豊かな香りを楽しめるデ…" at bounding box center [819, 237] width 658 height 33
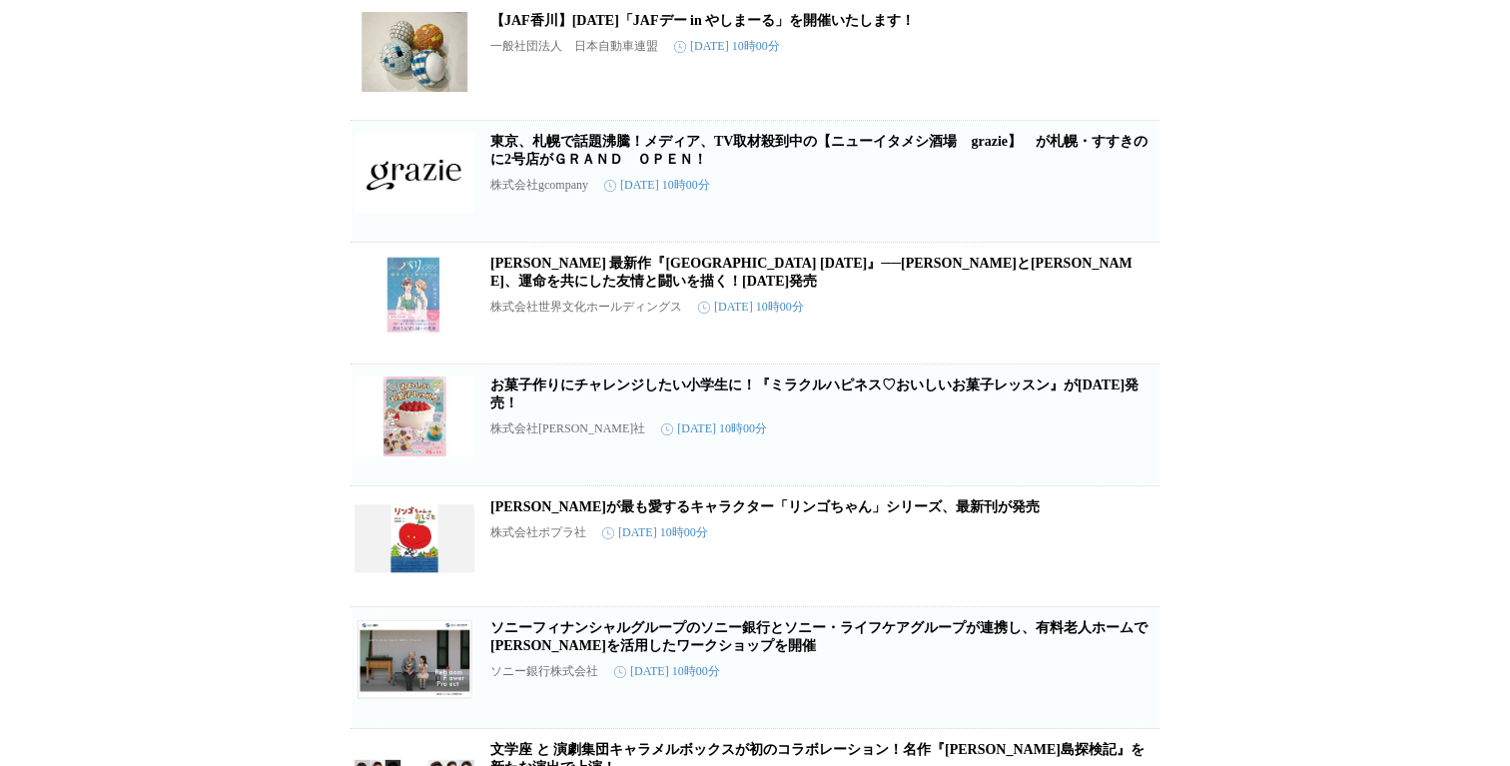
scroll to position [29964, 0]
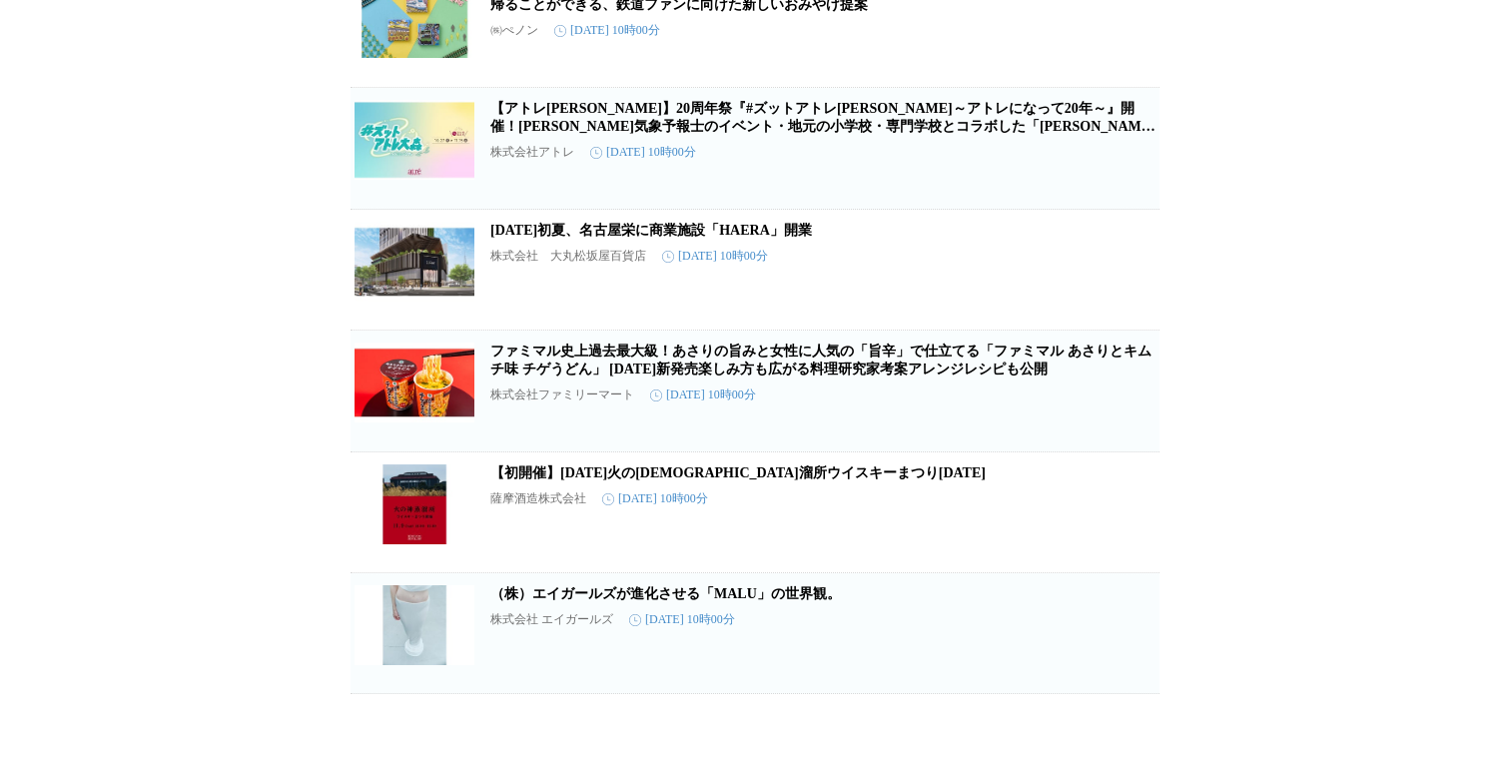
scroll to position [31960, 0]
click at [835, 161] on div "株式会社アトレ [DATE] 10時00分" at bounding box center [822, 152] width 665 height 17
click at [818, 185] on div "【アトレ[PERSON_NAME]】20周年祭『#ズットアトレ[PERSON_NAME]～アトレになって20年～』開催！[PERSON_NAME]気象予報士の…" at bounding box center [822, 142] width 665 height 85
click at [801, 152] on link "【アトレ[PERSON_NAME]】20周年祭『#ズットアトレ[PERSON_NAME]～アトレになって20年～』開催！[PERSON_NAME]気象予報士の…" at bounding box center [822, 126] width 665 height 51
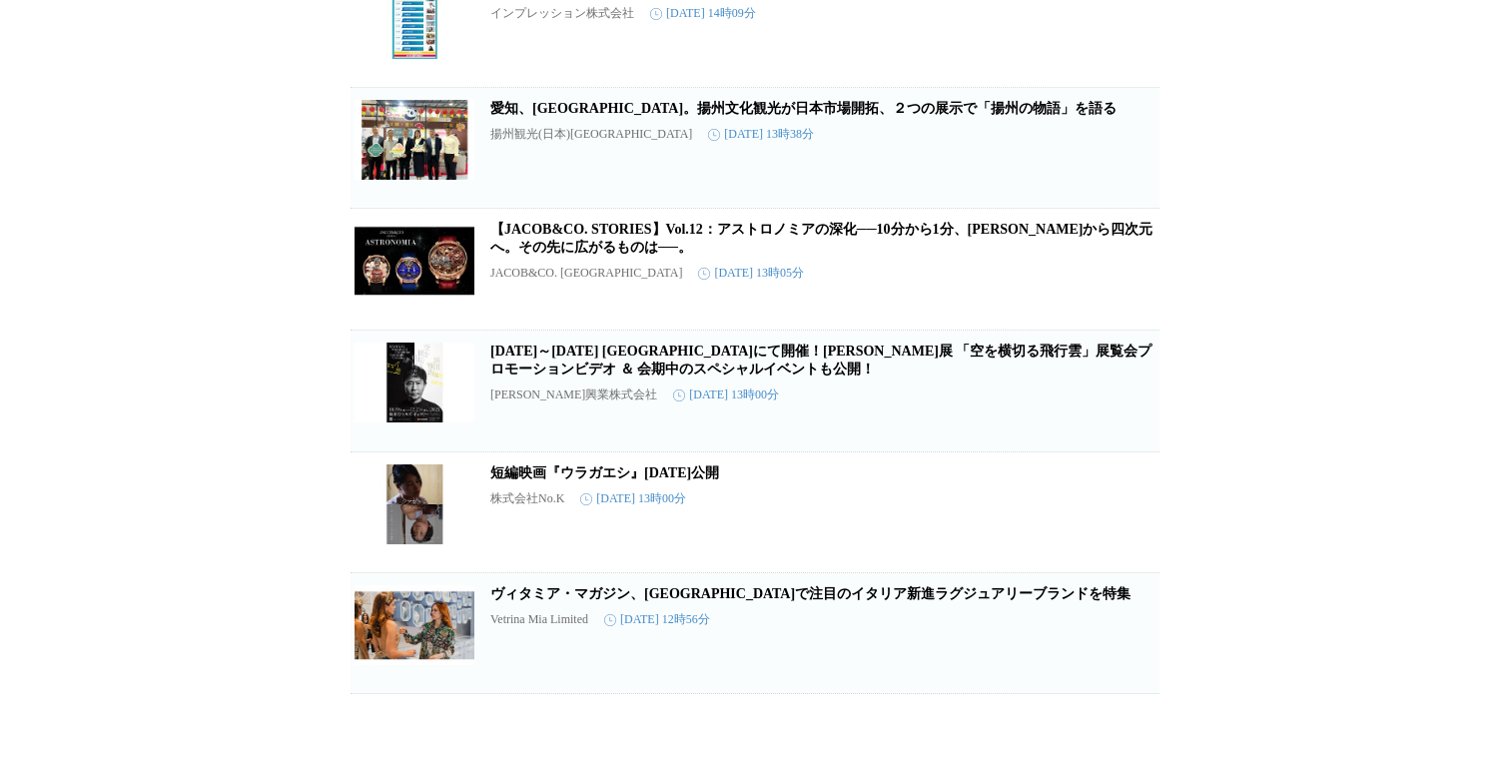
scroll to position [37134, 0]
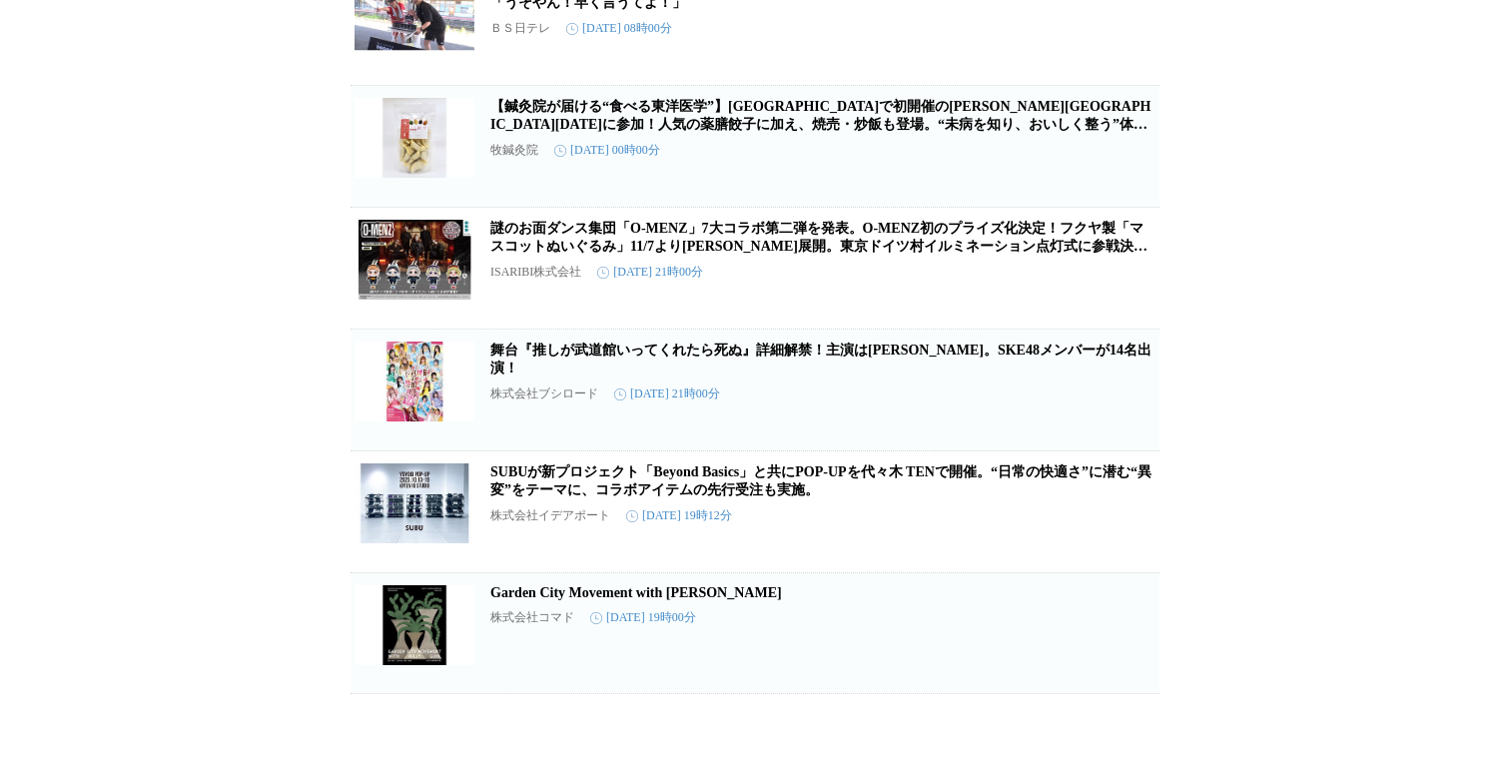
scroll to position [38795, 0]
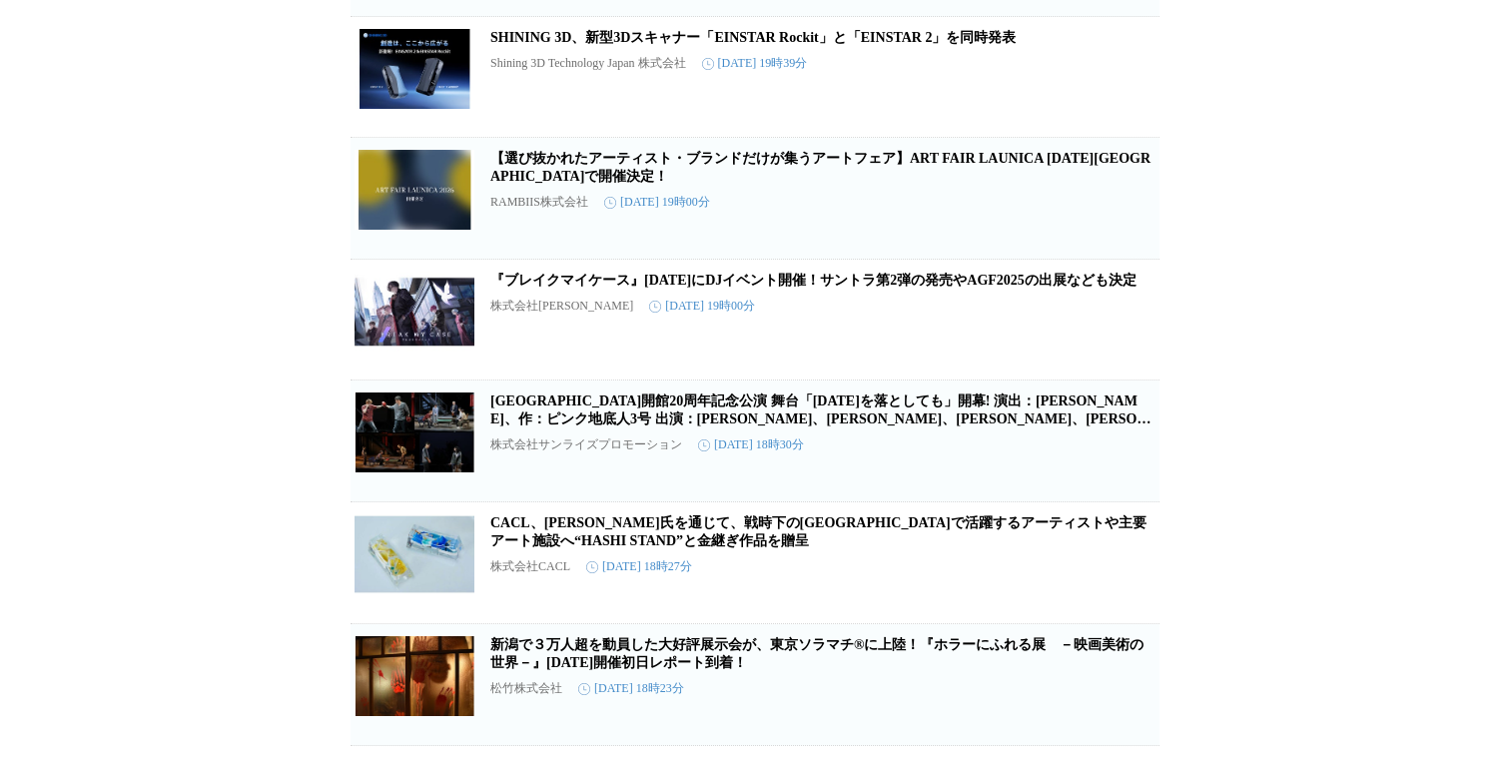
scroll to position [40875, 0]
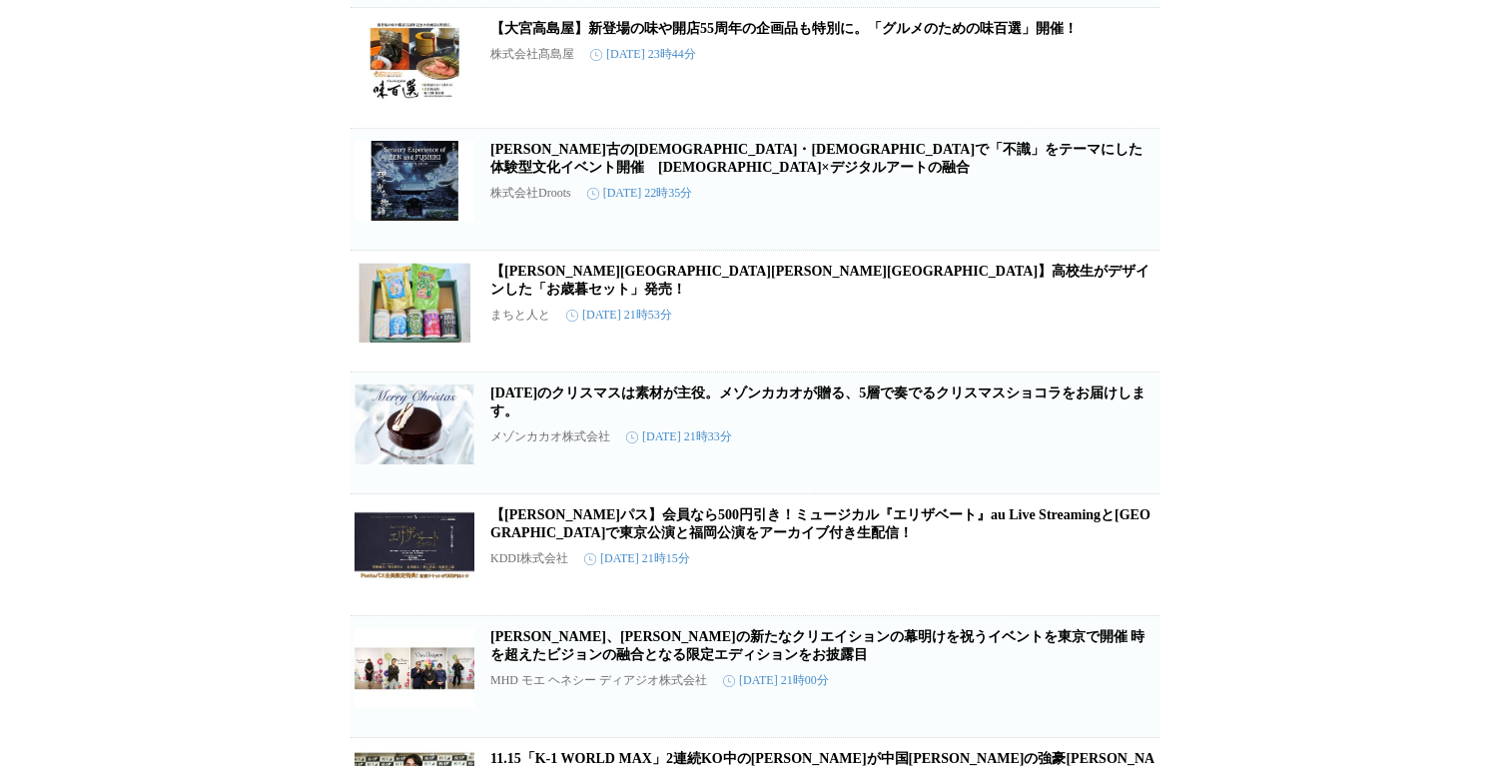
scroll to position [45020, 0]
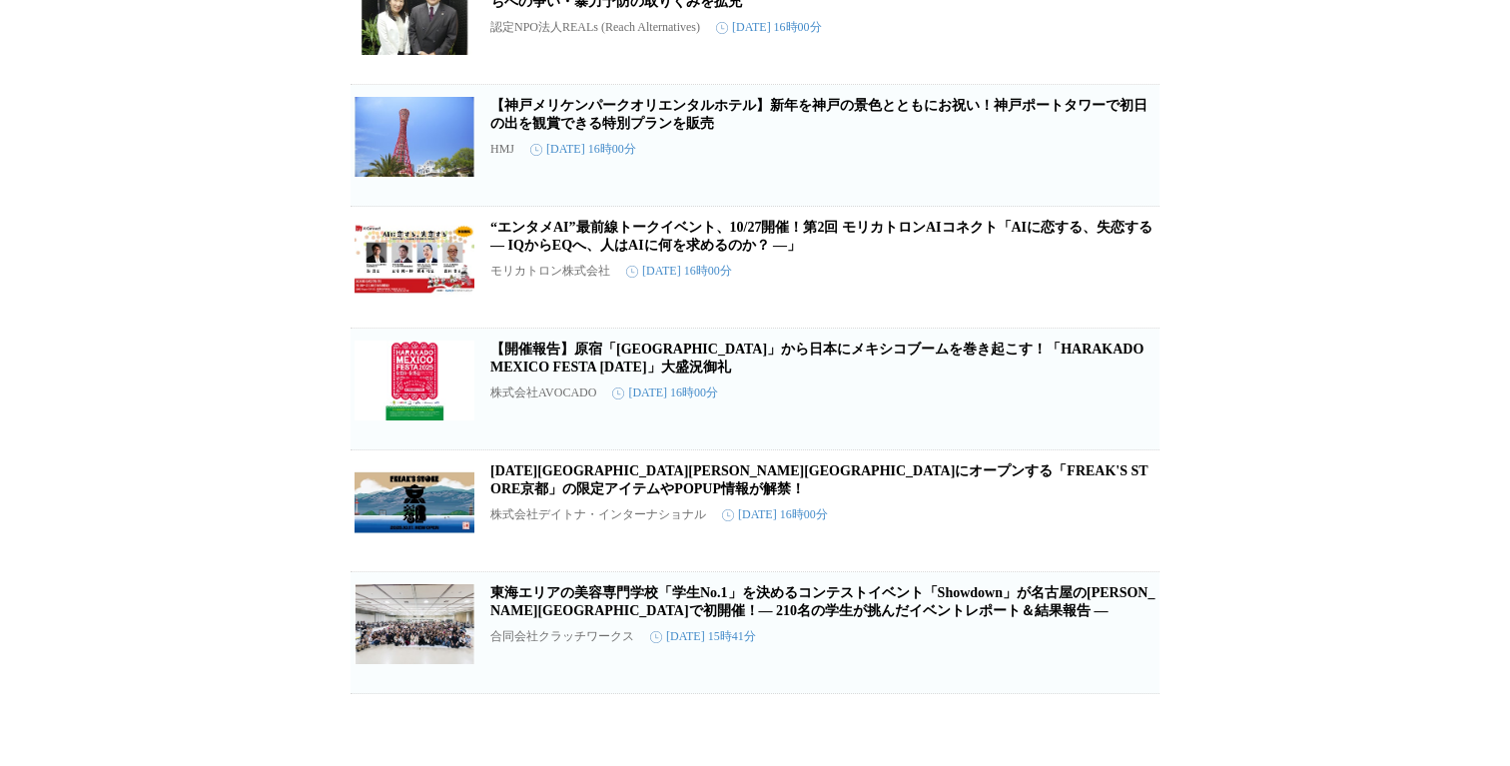
scroll to position [54637, 0]
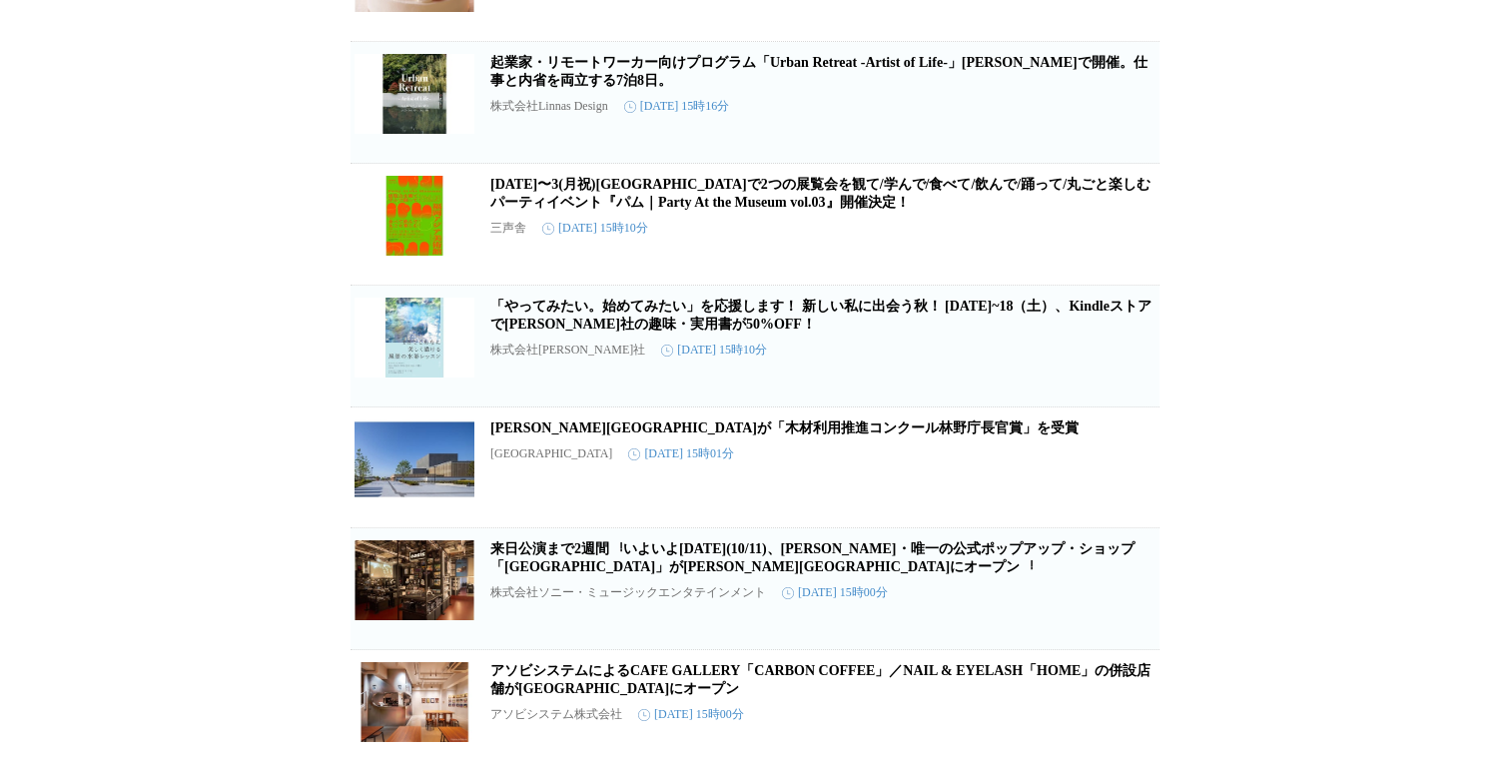
scroll to position [55075, 0]
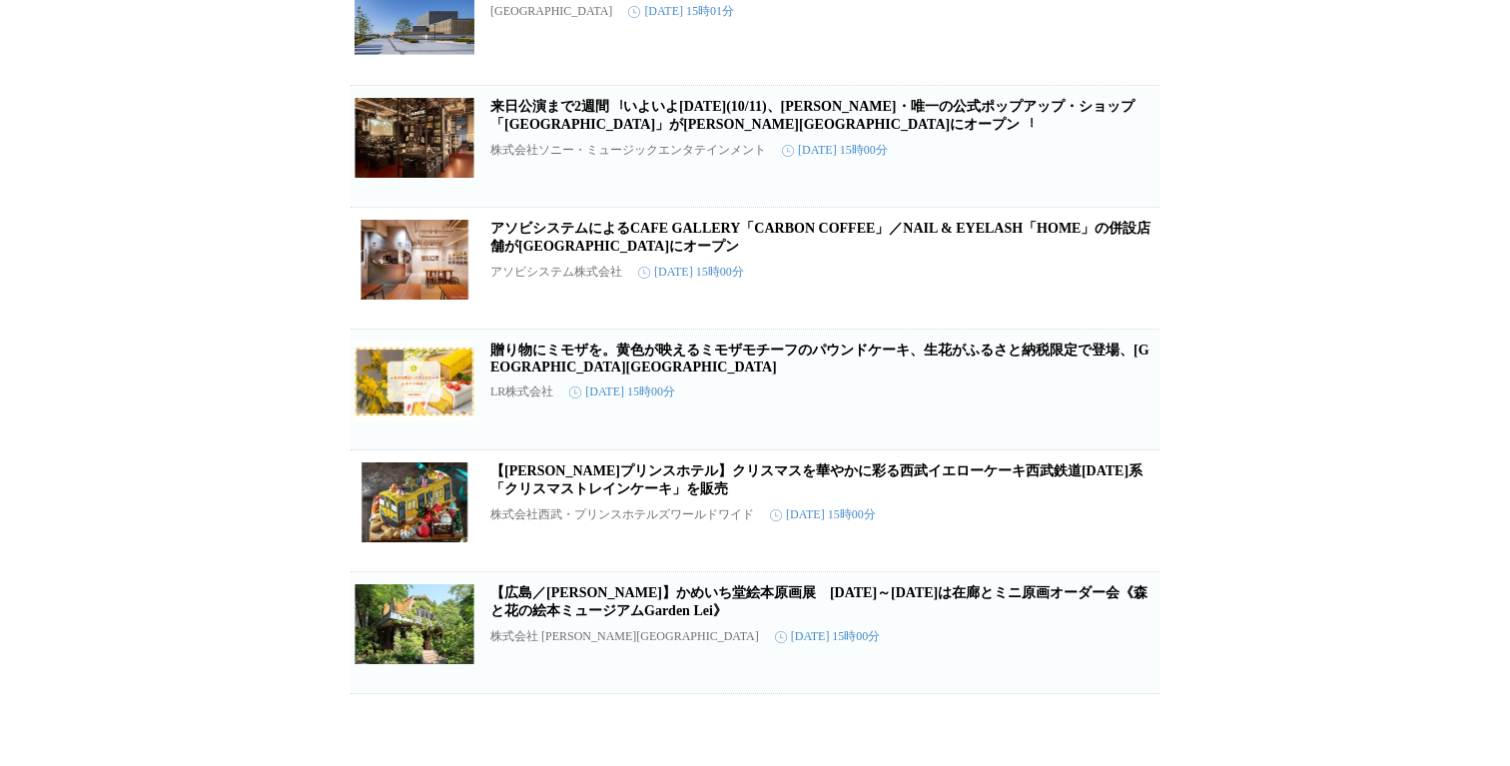
scroll to position [55966, 0]
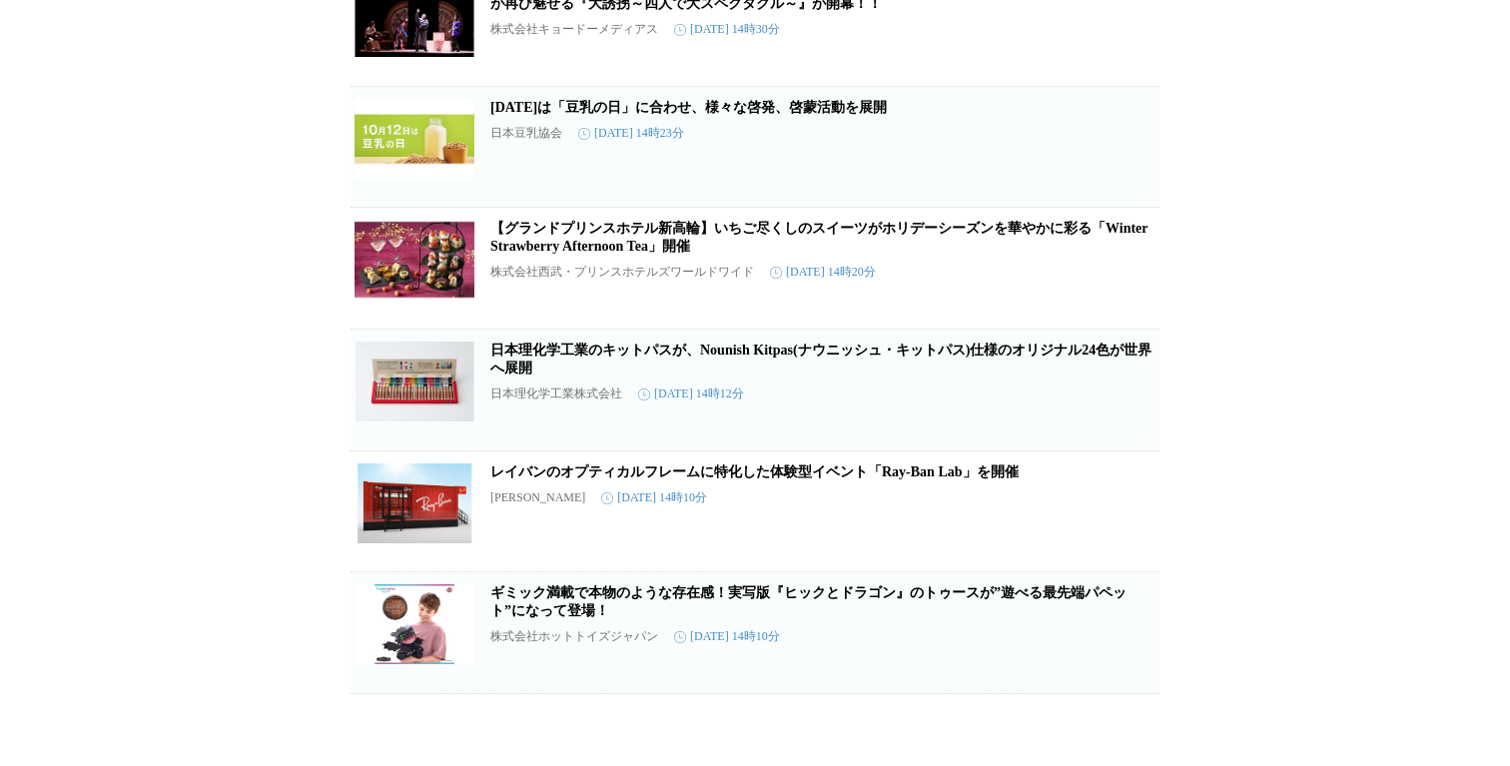
scroll to position [59341, 0]
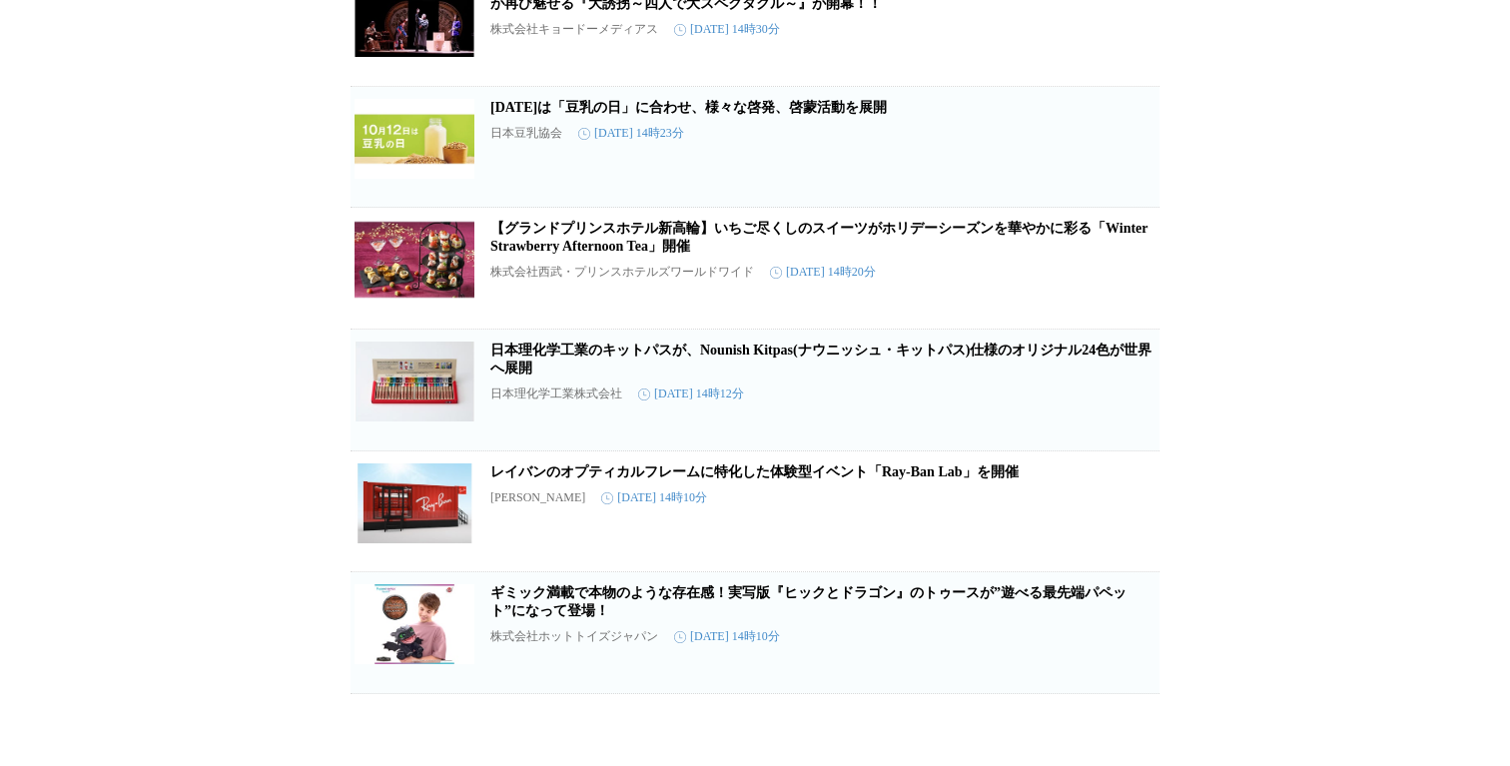
scroll to position [59782, 0]
click at [692, 115] on link "[DATE]は「豆乳の日」に合わせ、様々な啓発、啓蒙活動を展開" at bounding box center [688, 107] width 397 height 15
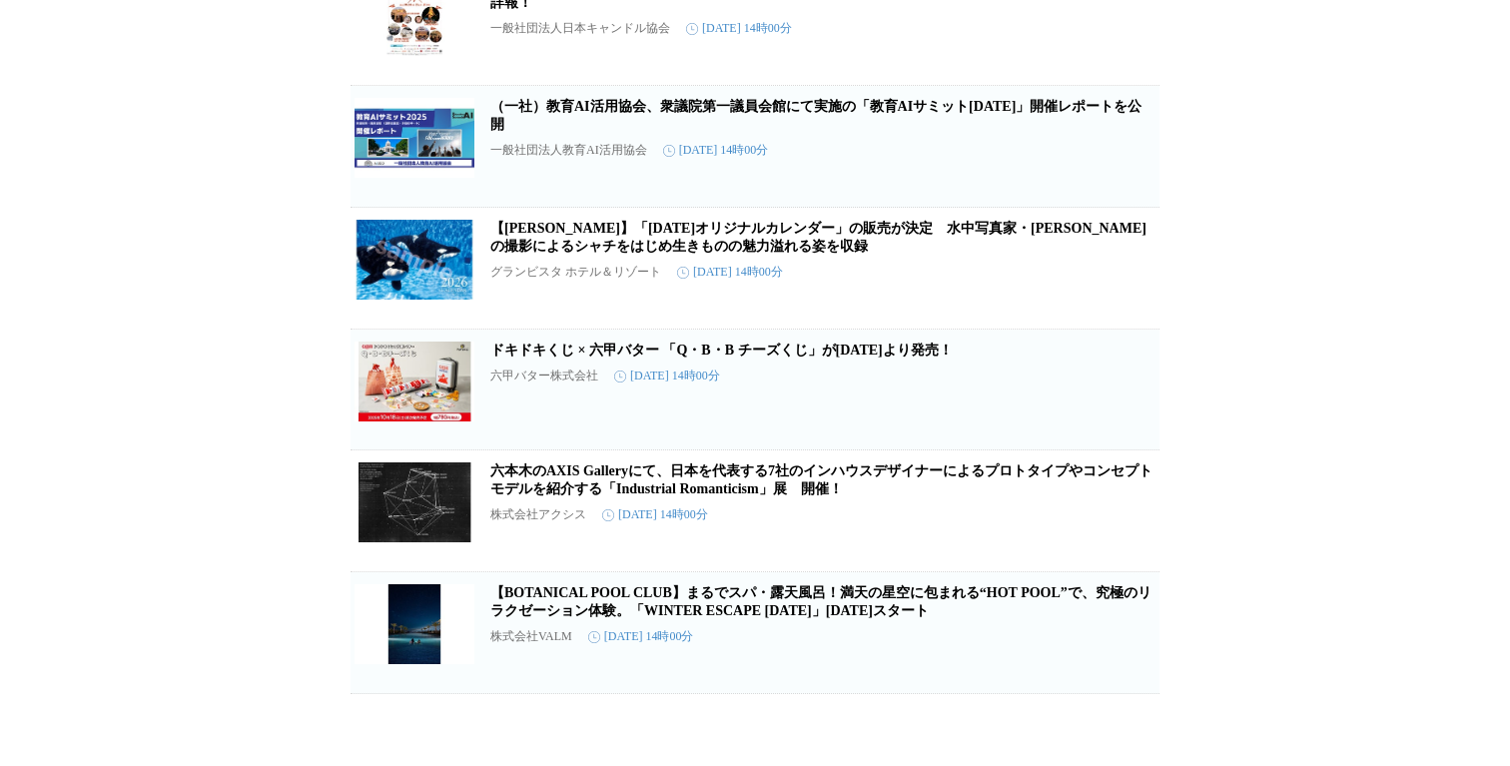
scroll to position [60977, 0]
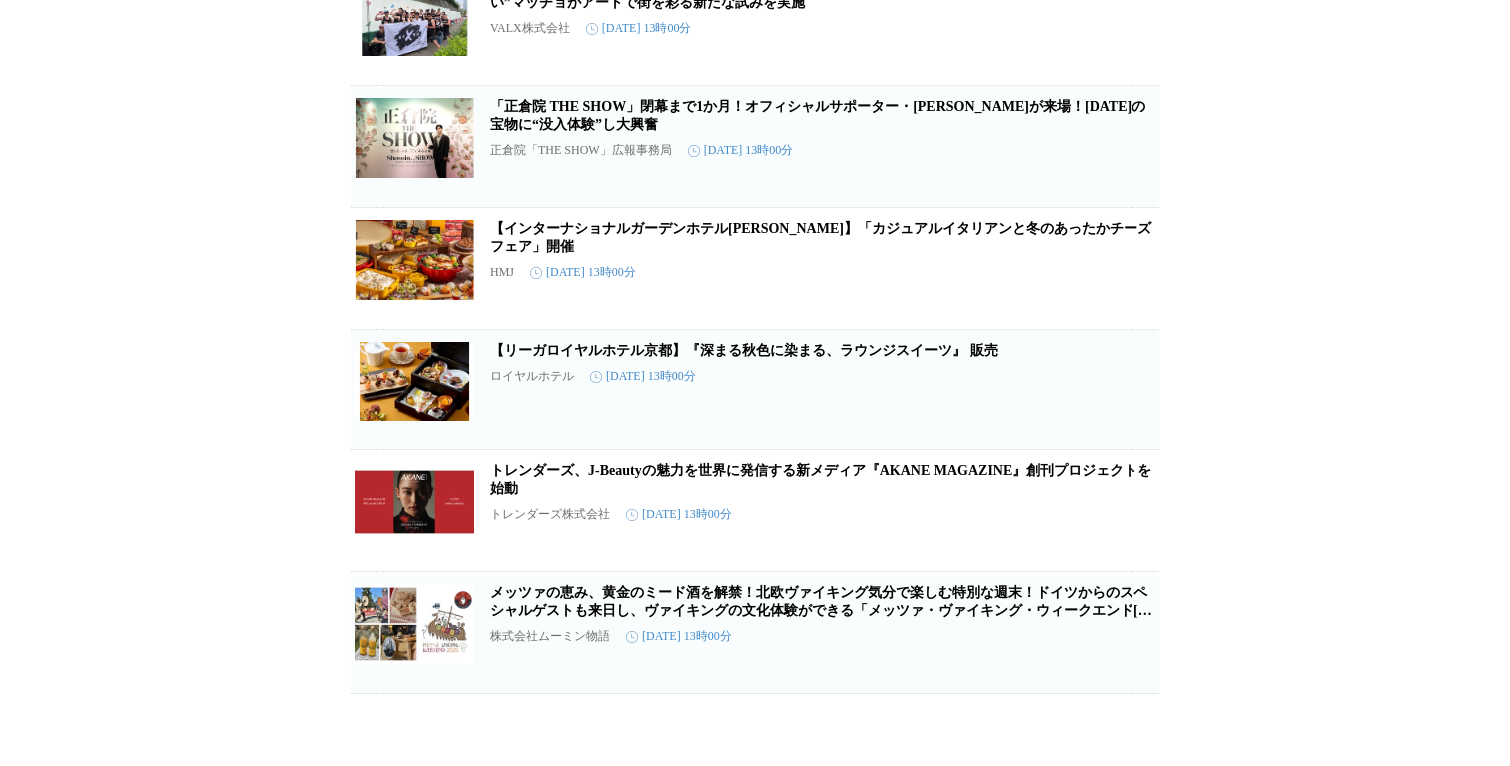
scroll to position [63303, 0]
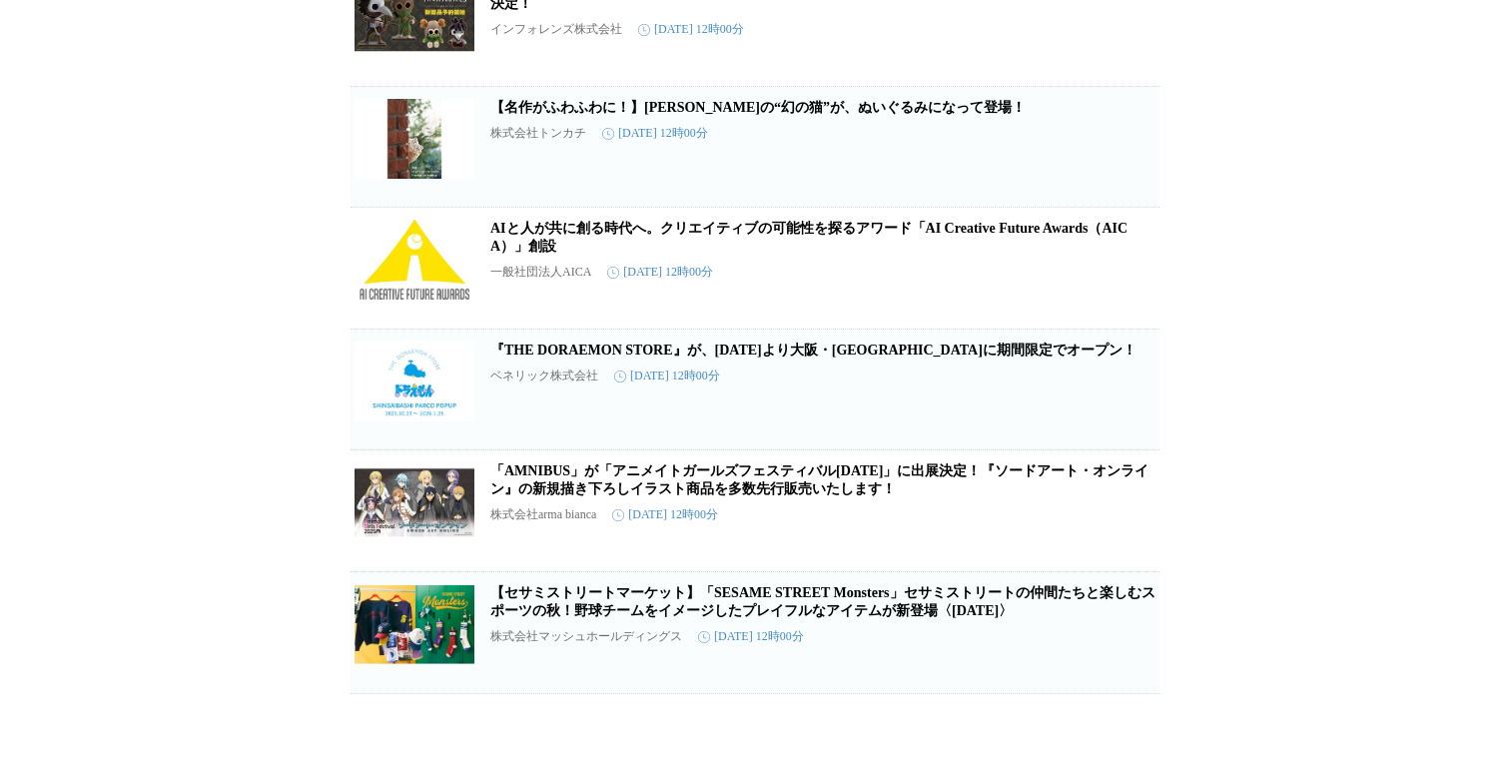
scroll to position [67167, 0]
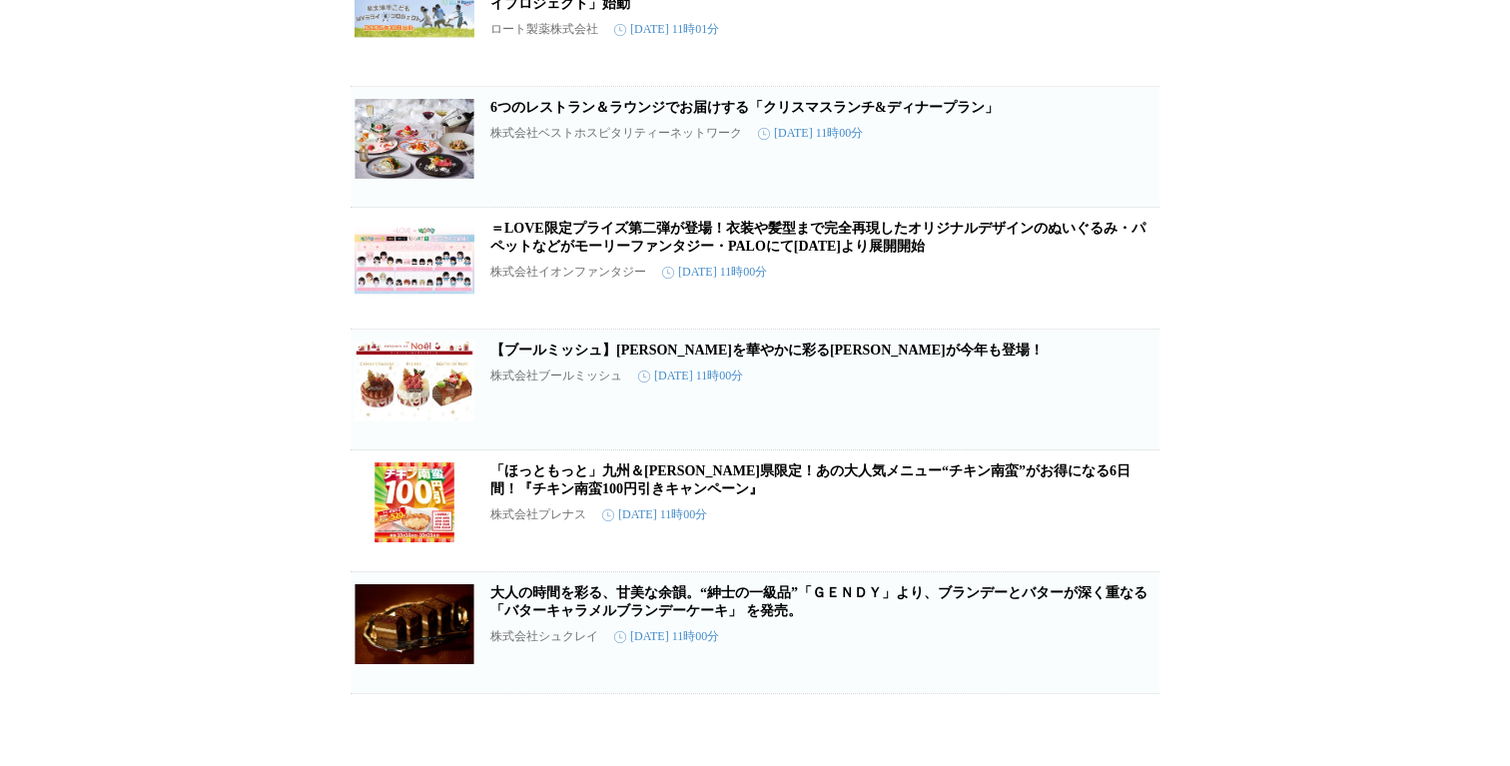
scroll to position [71253, 0]
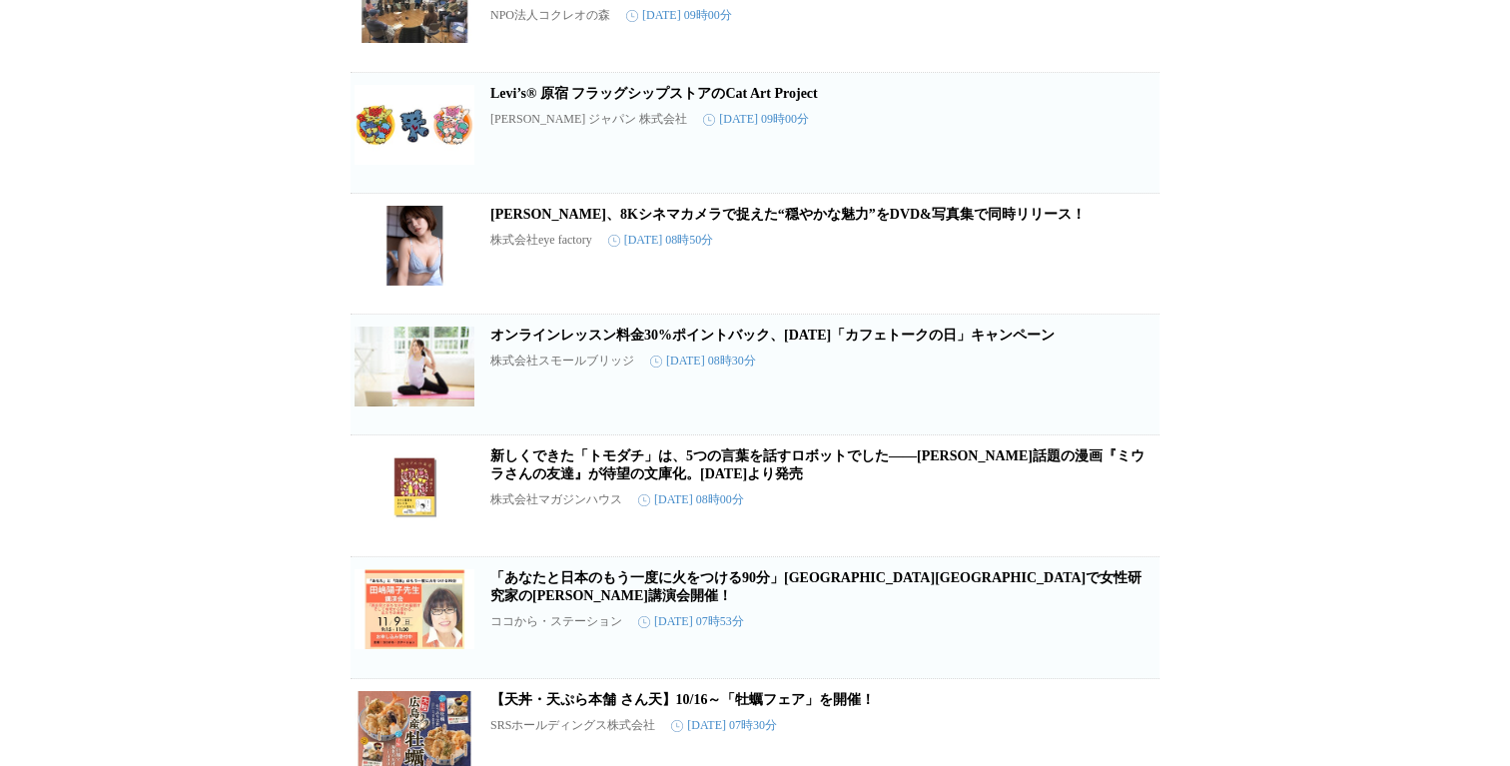
scroll to position [0, 0]
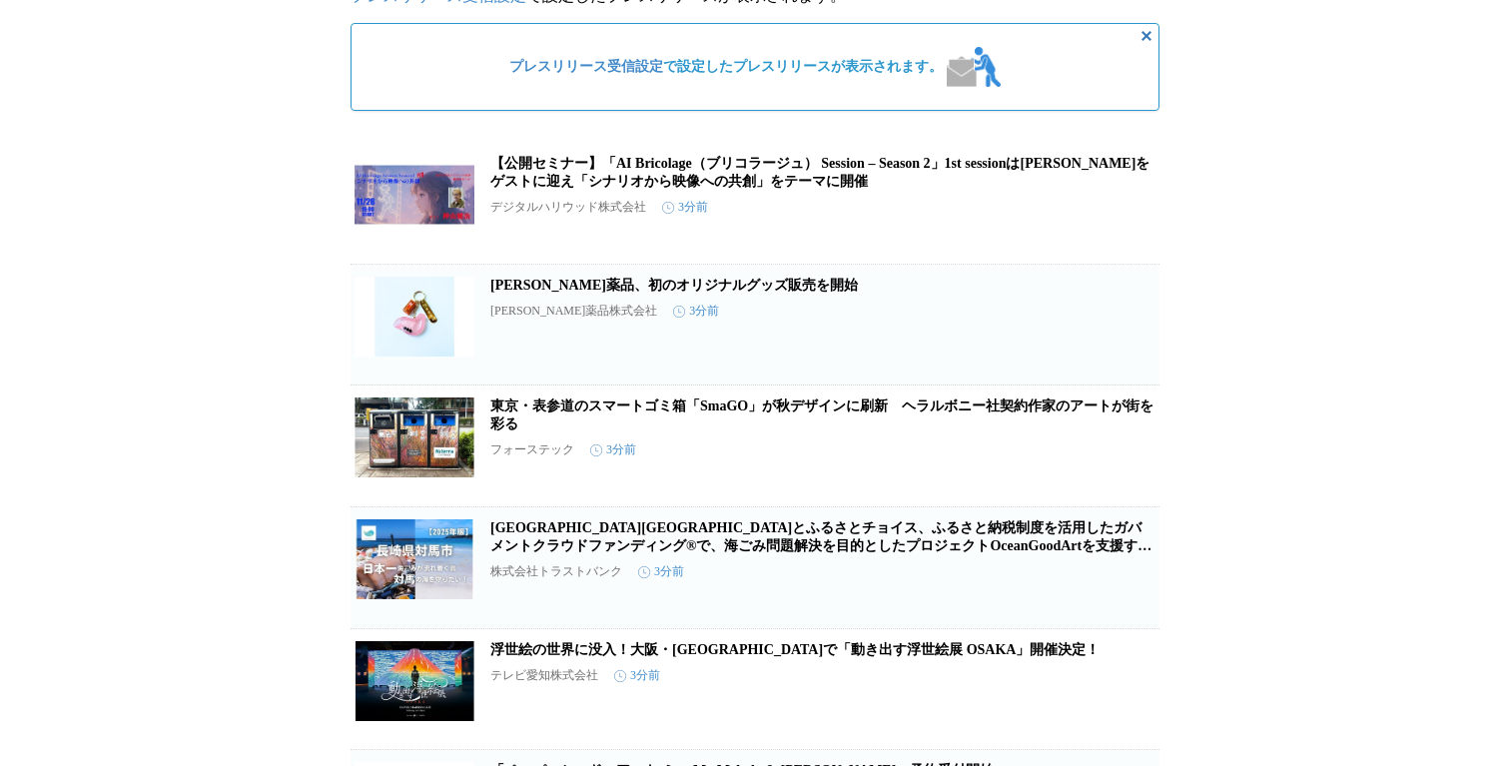
scroll to position [271, 0]
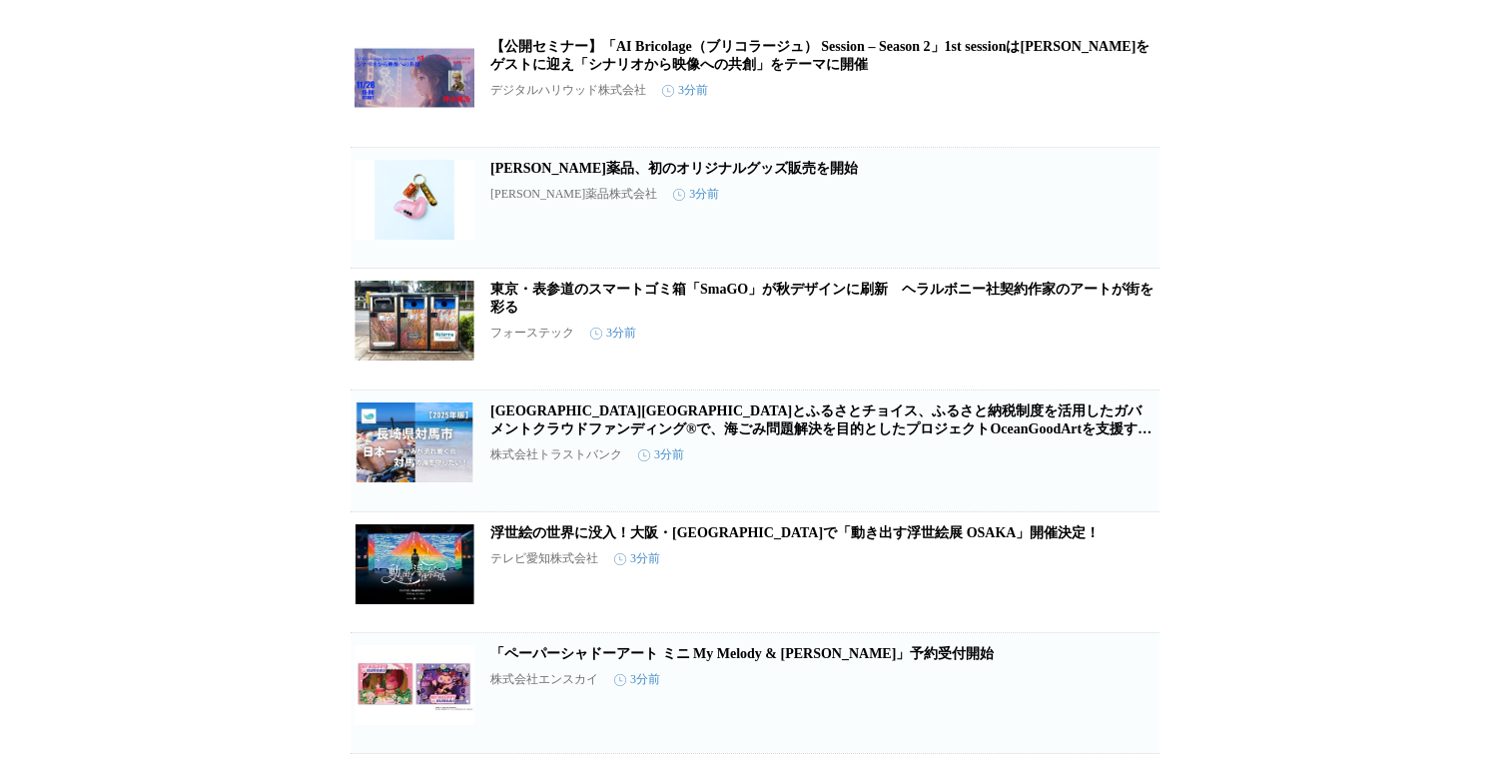
click at [1067, 311] on h2 "東京・表参道のスマートゴミ箱「SmaGO」が秋デザインに刷新　ヘラルボニー社契約作家のアートが街を彩る" at bounding box center [822, 299] width 665 height 36
click at [1054, 303] on link "東京・表参道のスマートゴミ箱「SmaGO」が秋デザインに刷新　ヘラルボニー社契約作家のアートが街を彩る" at bounding box center [821, 298] width 663 height 33
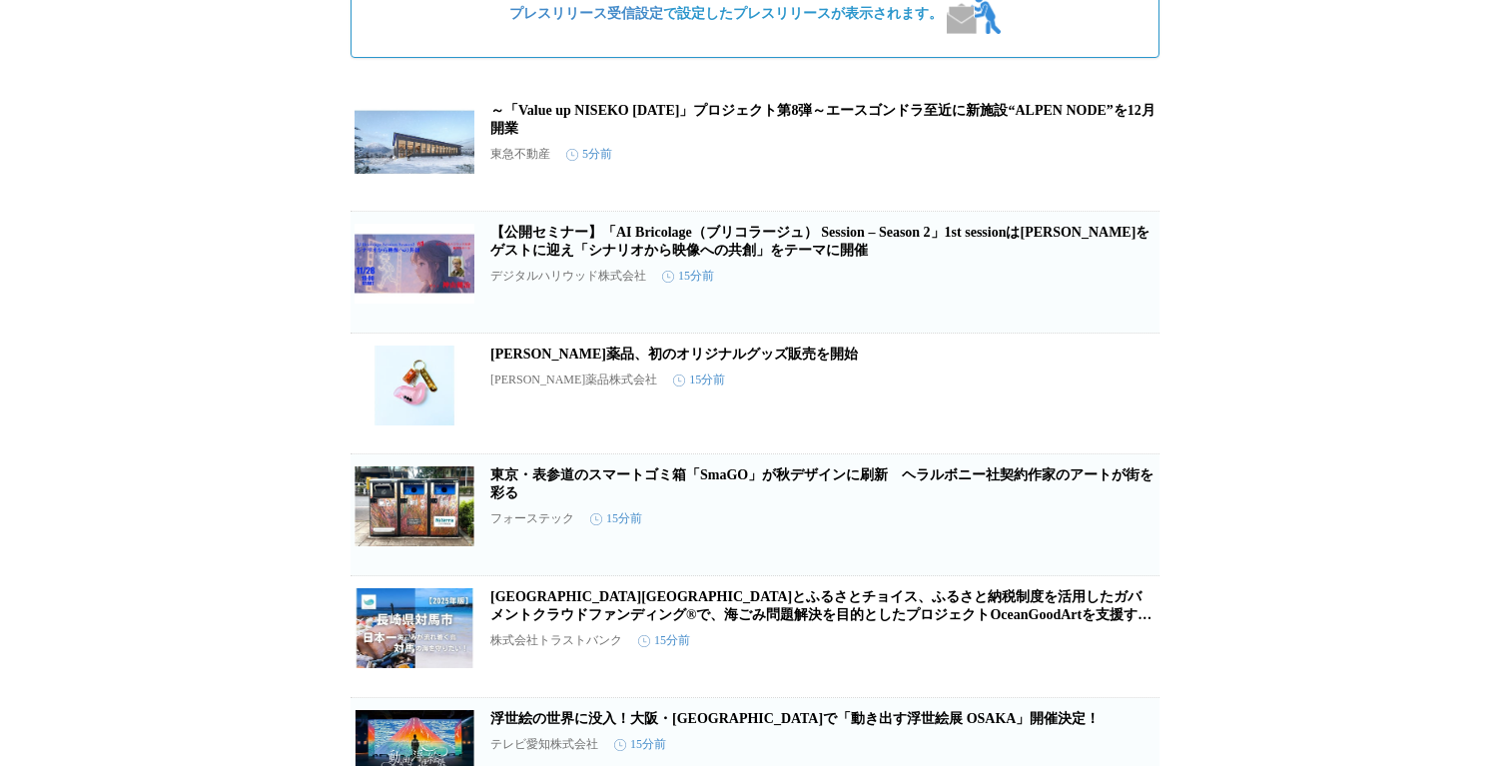
scroll to position [212, 0]
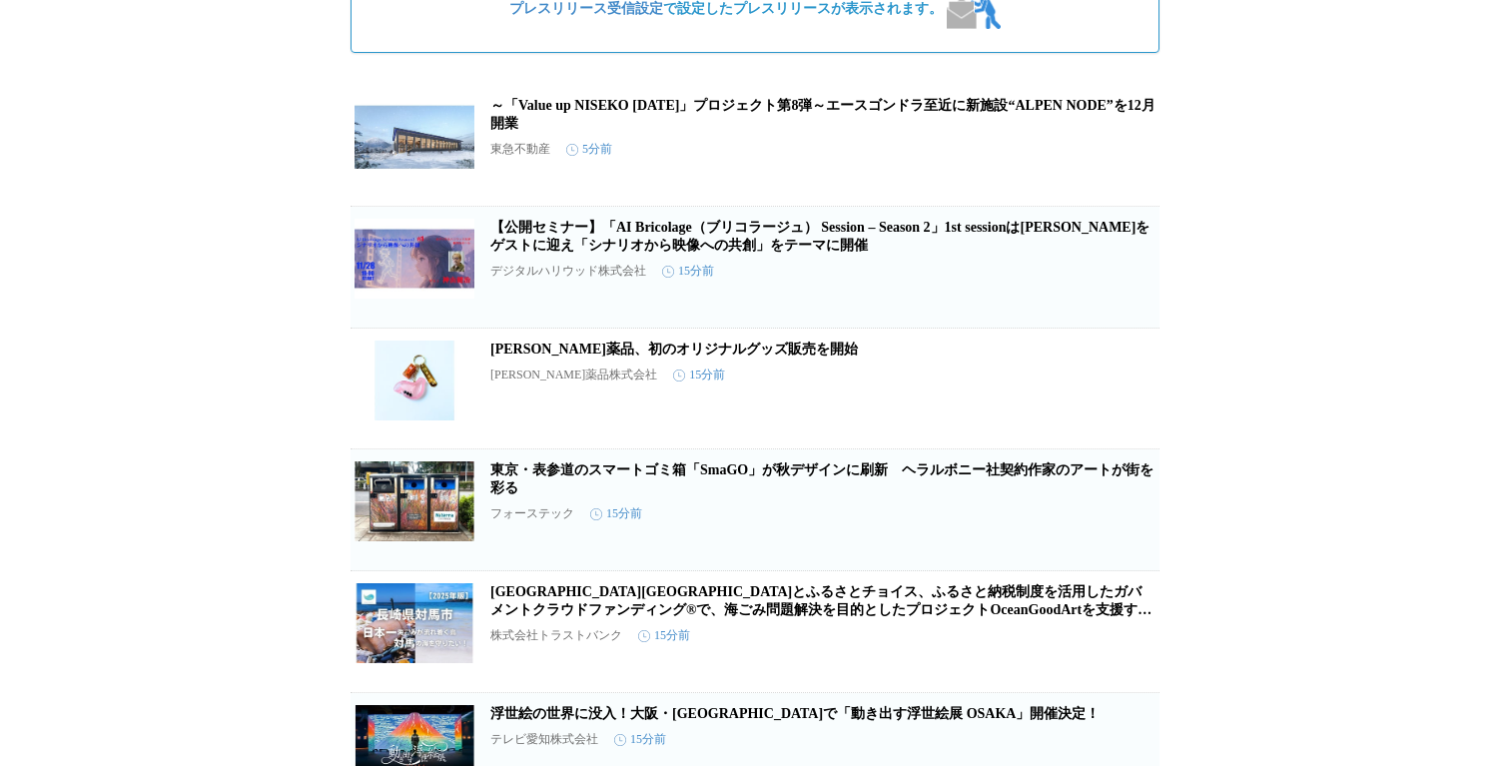
click at [576, 359] on h2 "大幸薬品、初のオリジナルグッズ販売を開始" at bounding box center [822, 350] width 665 height 18
click at [579, 357] on link "大幸薬品、初のオリジナルグッズ販売を開始" at bounding box center [674, 349] width 368 height 15
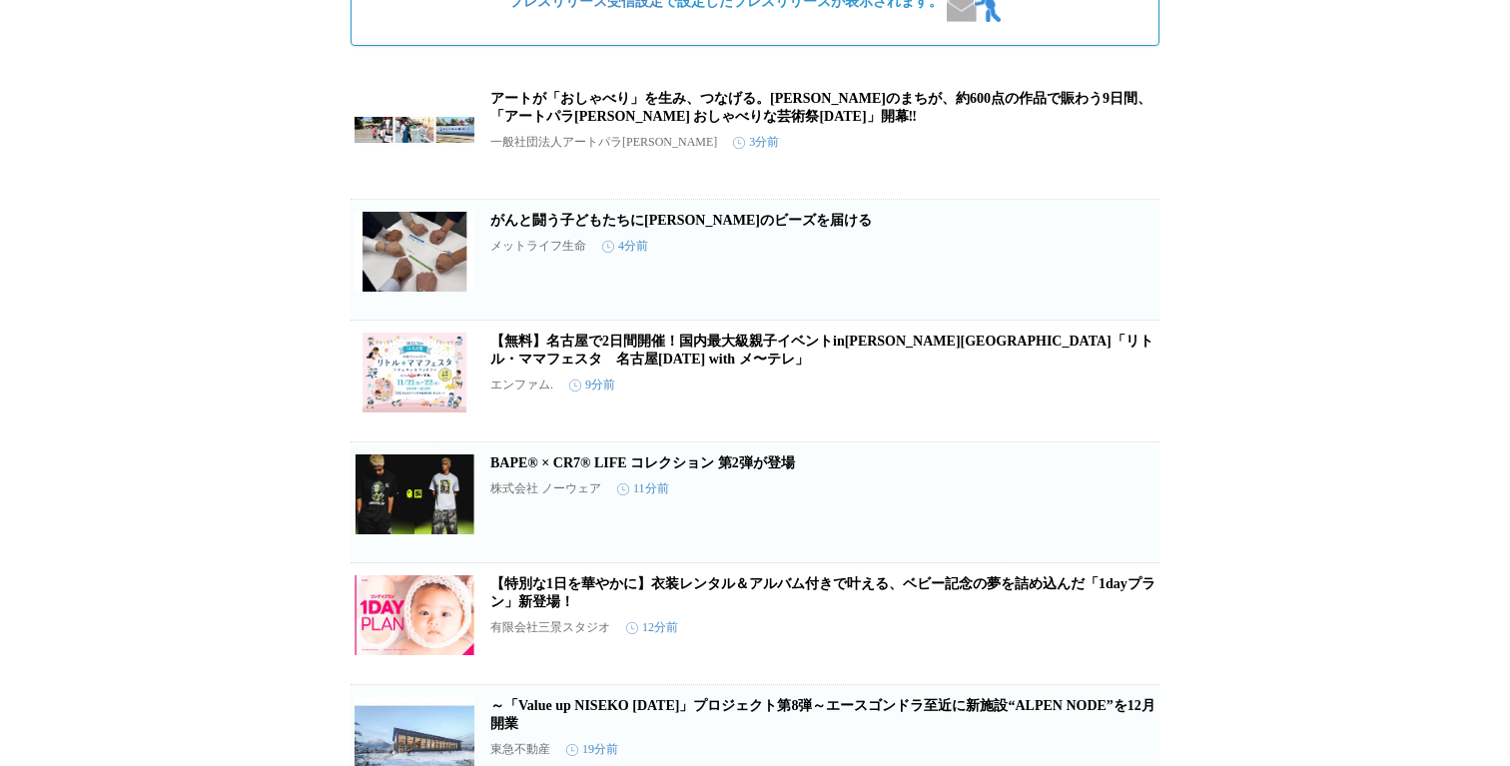
scroll to position [0, 0]
